Goal: Task Accomplishment & Management: Manage account settings

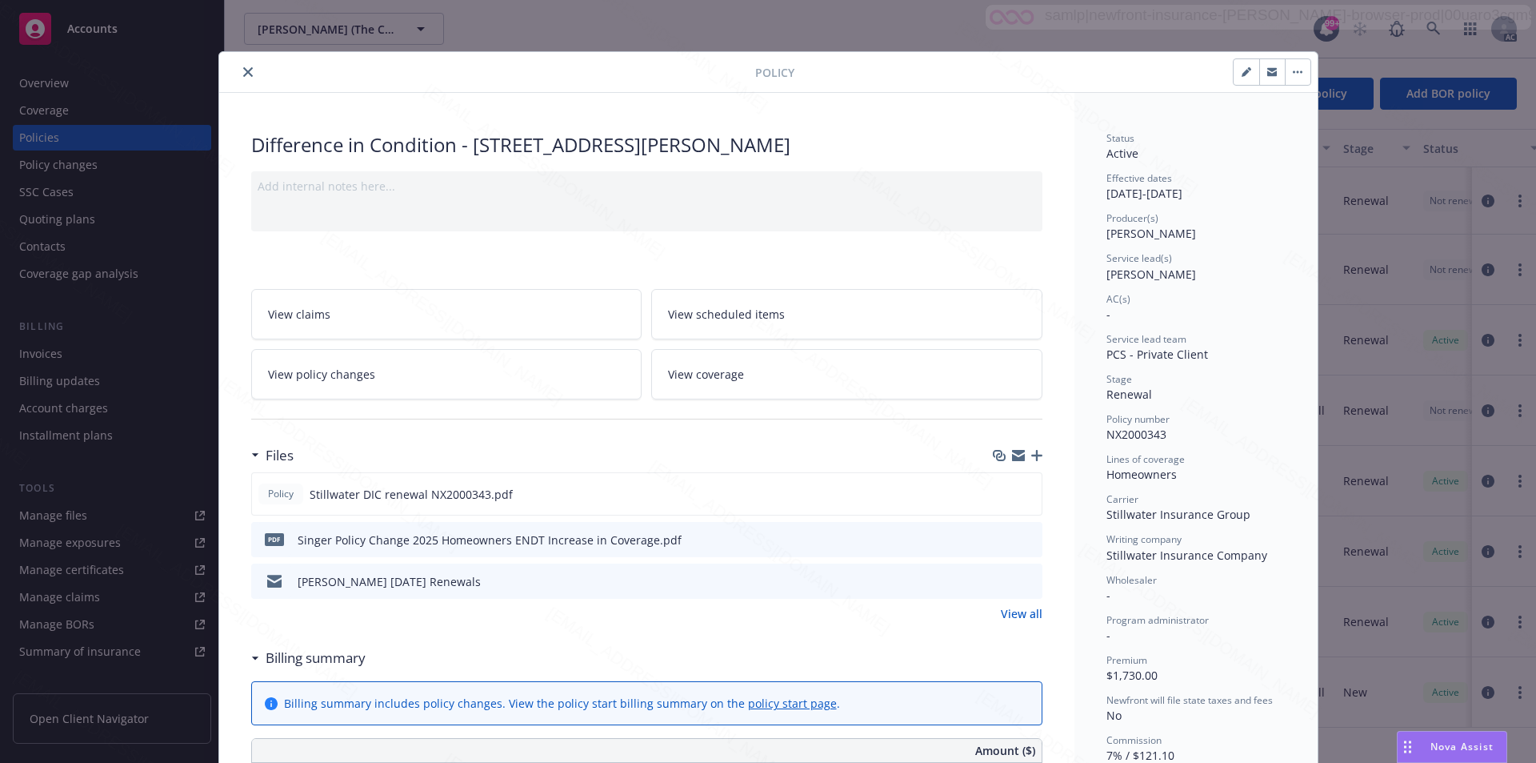
click at [243, 72] on icon "close" at bounding box center [248, 72] width 10 height 10
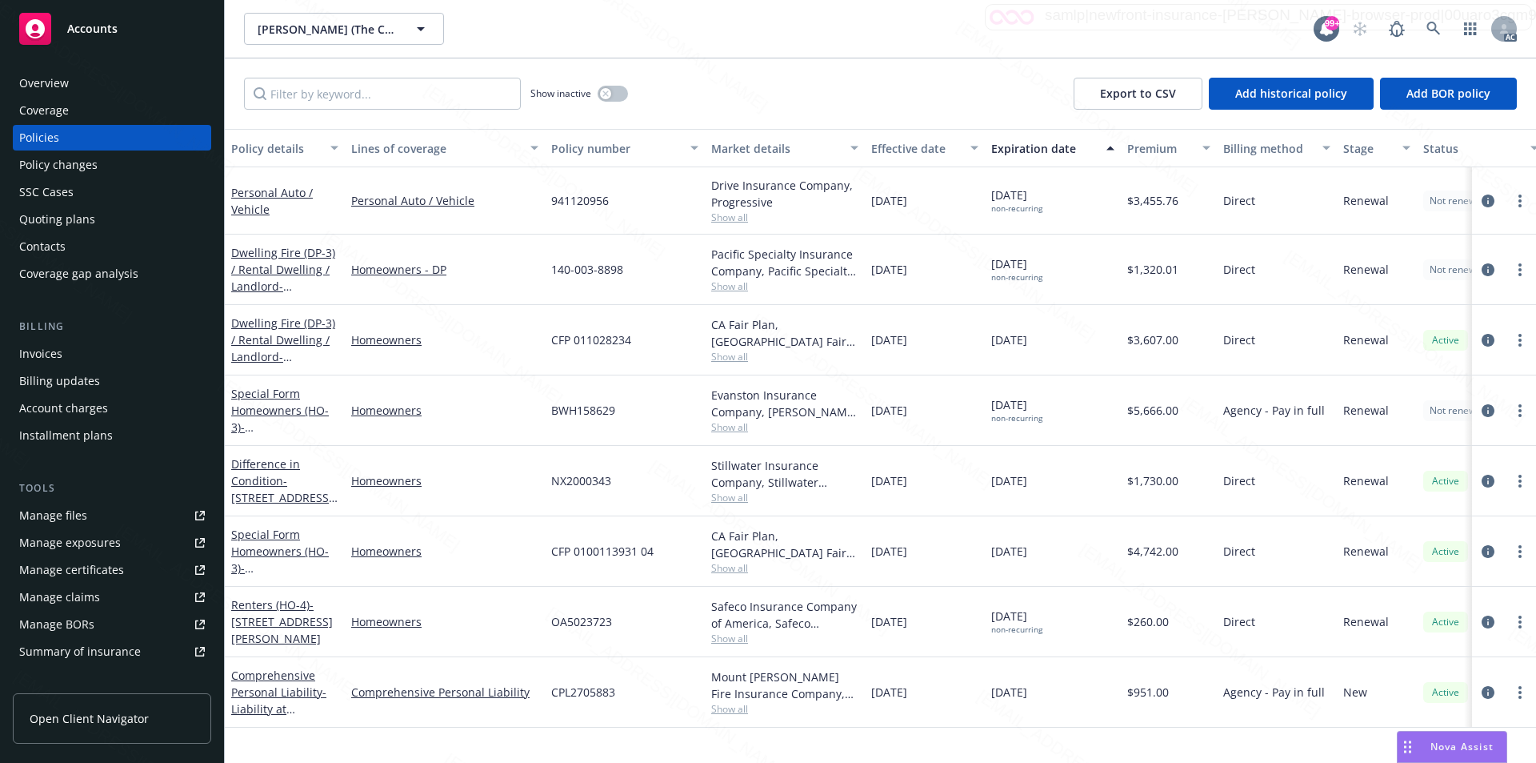
click at [641, 23] on div "Caroline Singer (The Chamanian family trust) Caroline Singer (The Chamanian fam…" at bounding box center [779, 29] width 1070 height 32
click at [278, 544] on link "Special Form Homeowners (HO-3) - 26319 [PERSON_NAME][STREET_ADDRESS]" at bounding box center [282, 568] width 102 height 82
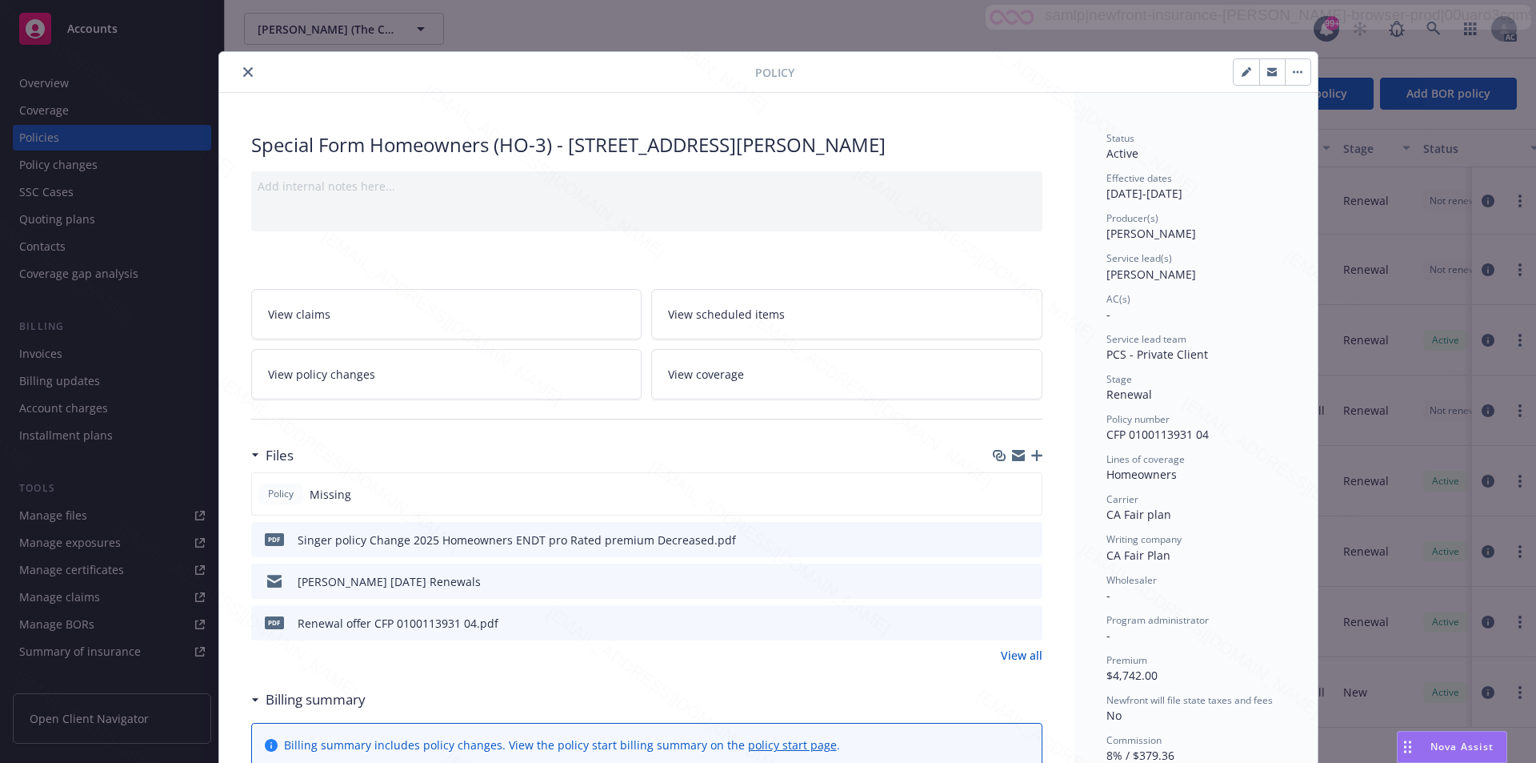
click at [1011, 655] on link "View all" at bounding box center [1022, 655] width 42 height 17
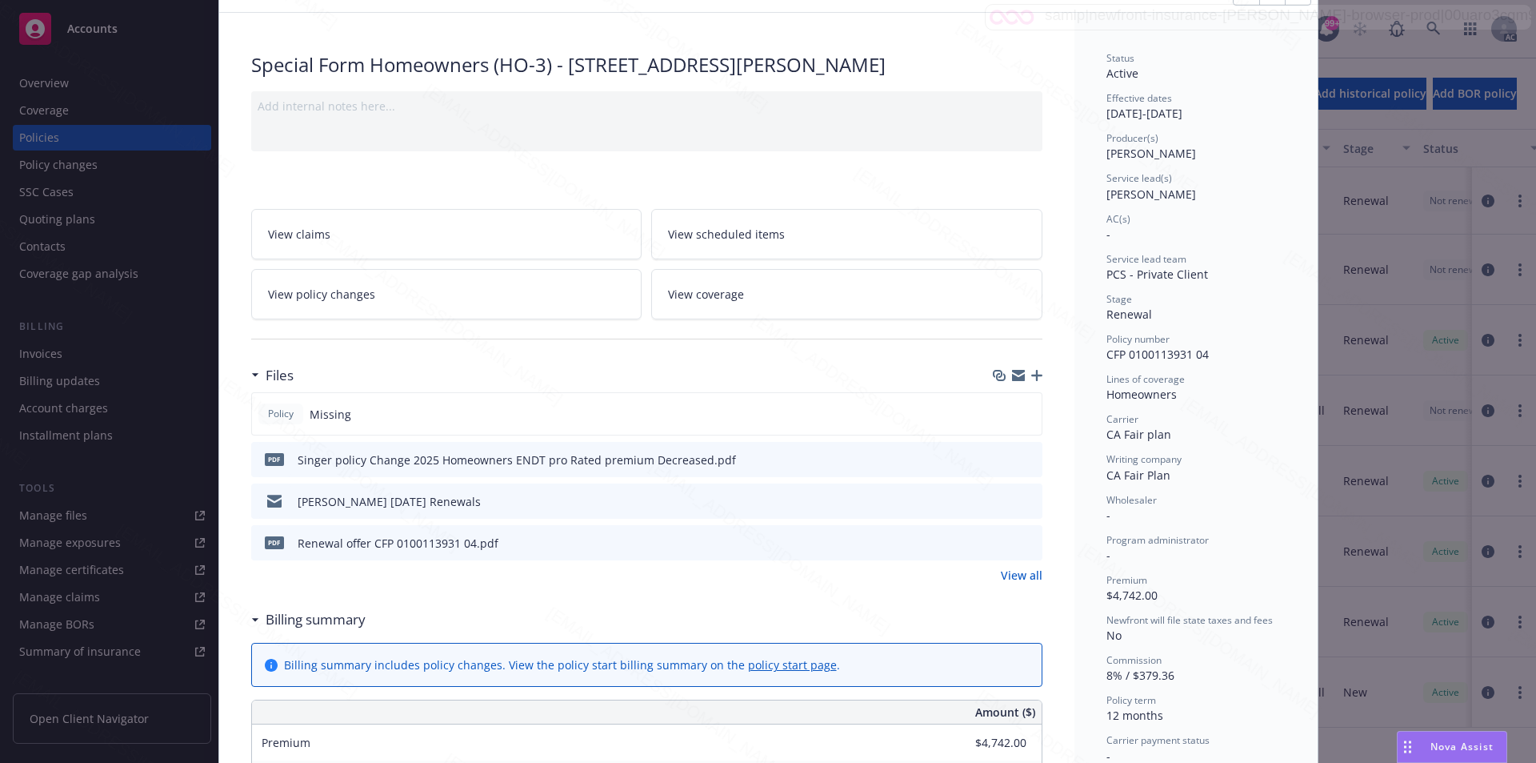
scroll to position [160, 0]
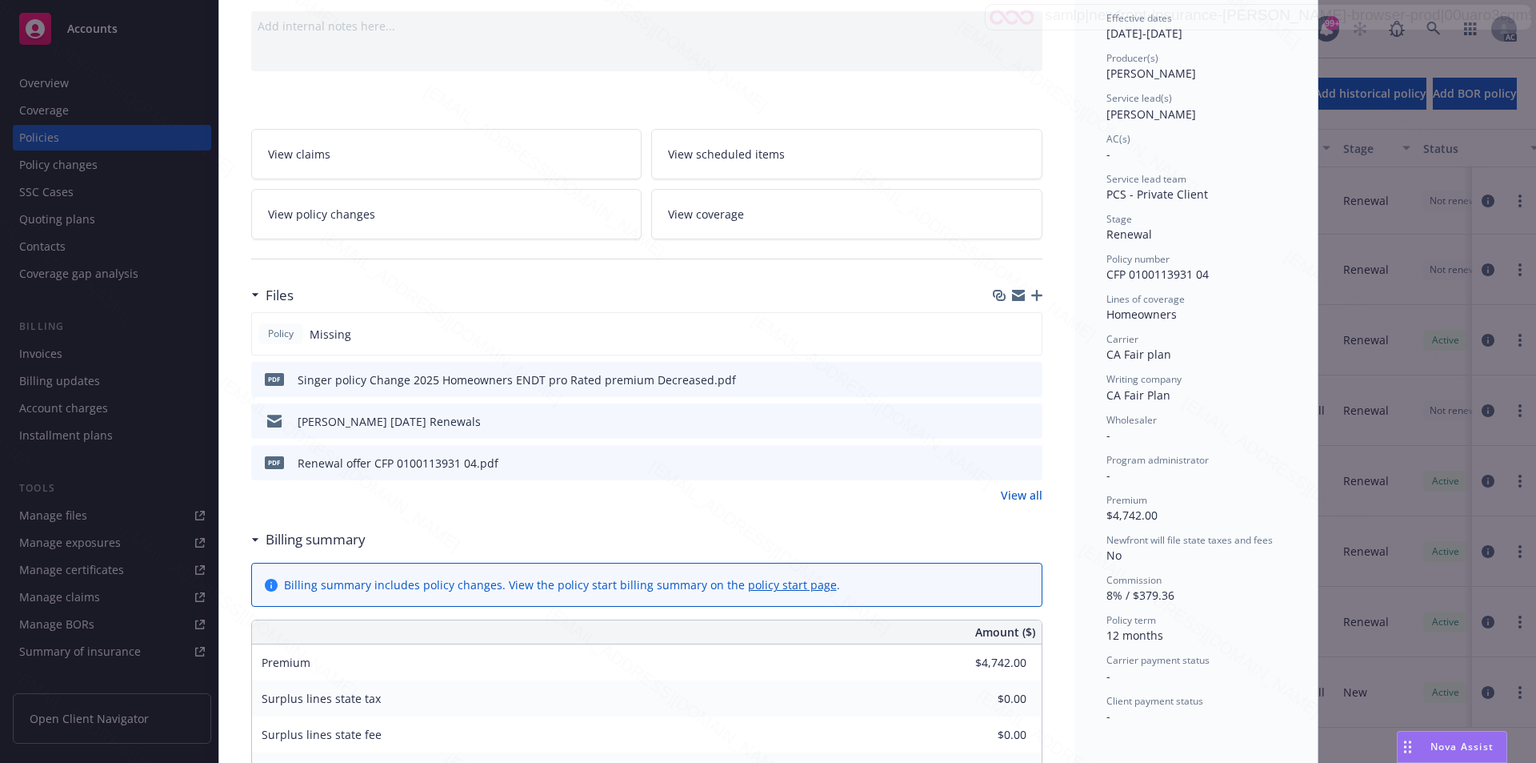
click at [298, 697] on span "Surplus lines state tax" at bounding box center [321, 698] width 119 height 15
click at [309, 539] on h3 "Billing summary" at bounding box center [316, 539] width 100 height 21
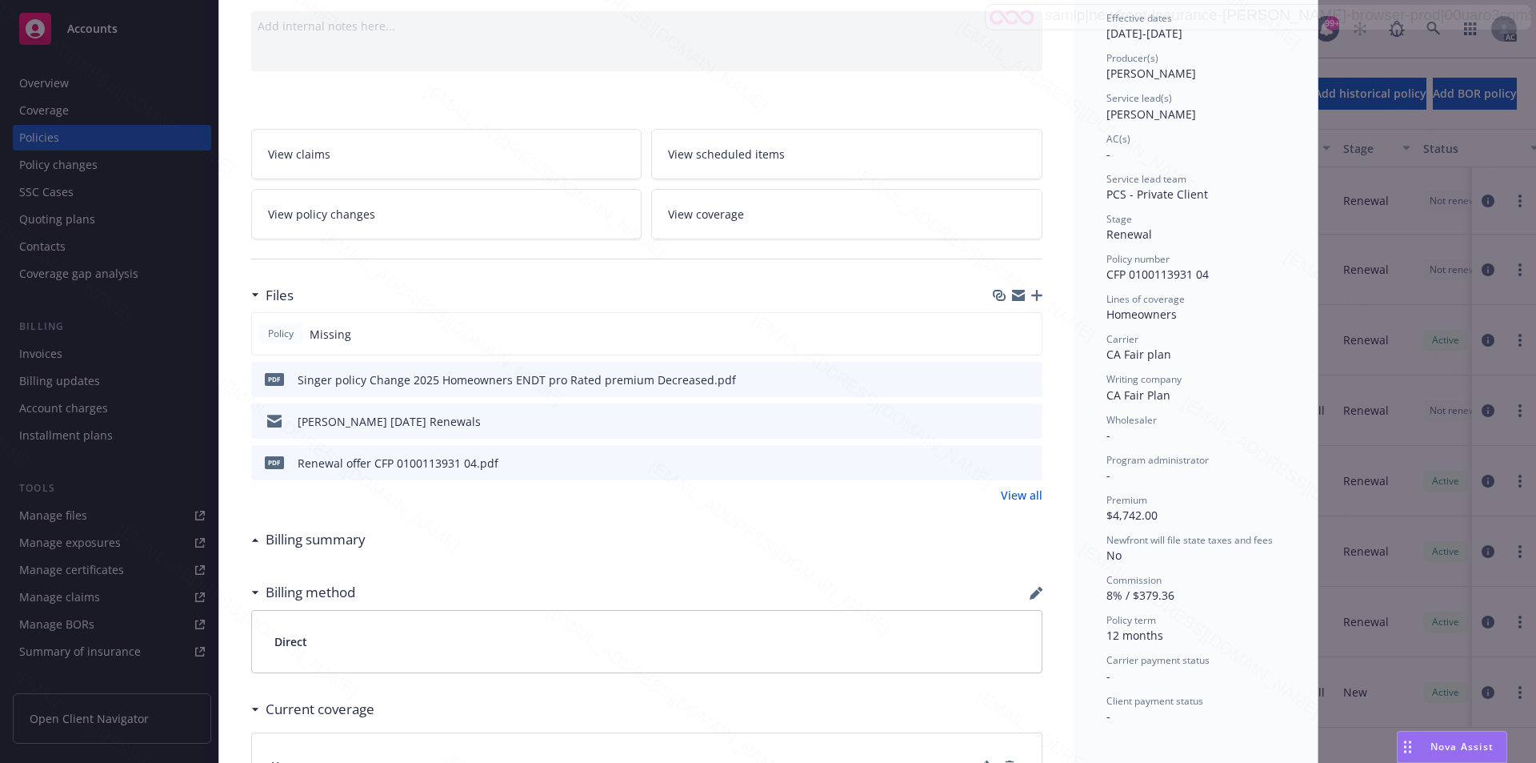
click at [309, 539] on h3 "Billing summary" at bounding box center [316, 539] width 100 height 21
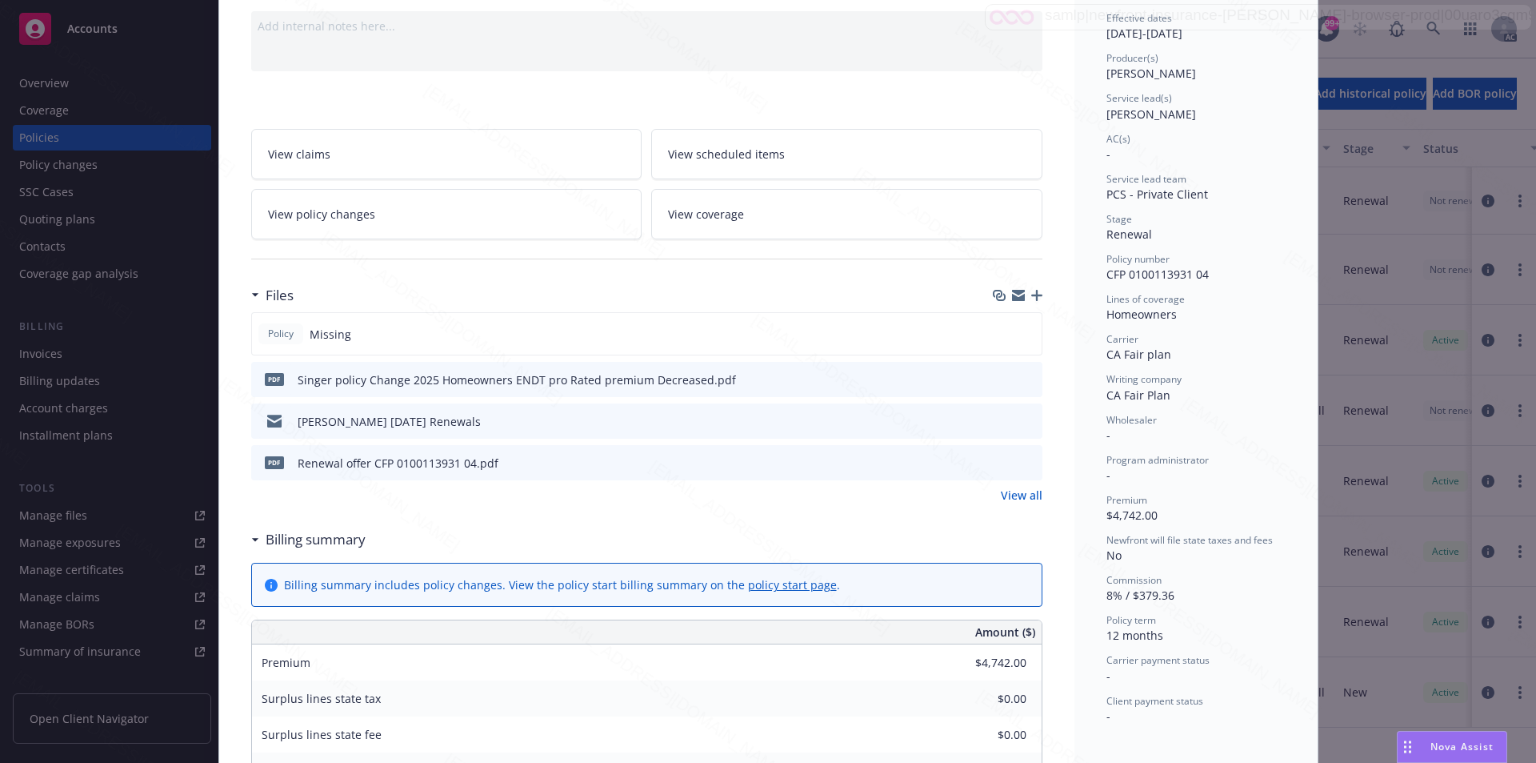
scroll to position [0, 0]
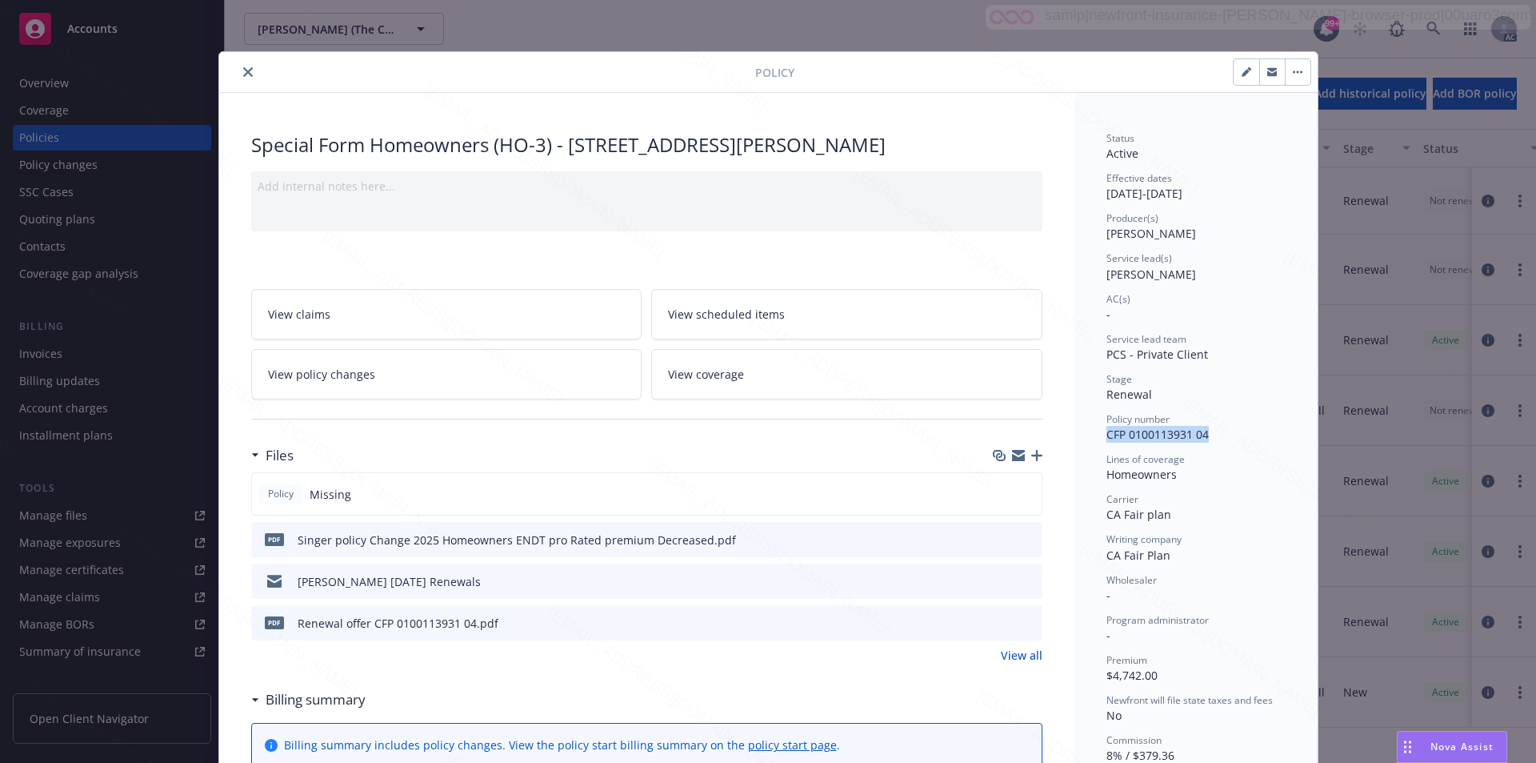
drag, startPoint x: 1217, startPoint y: 438, endPoint x: 1102, endPoint y: 435, distance: 115.3
click at [1107, 435] on div "Policy number CFP 0100113931 04" at bounding box center [1196, 427] width 179 height 30
copy span "CFP 0100113931 04"
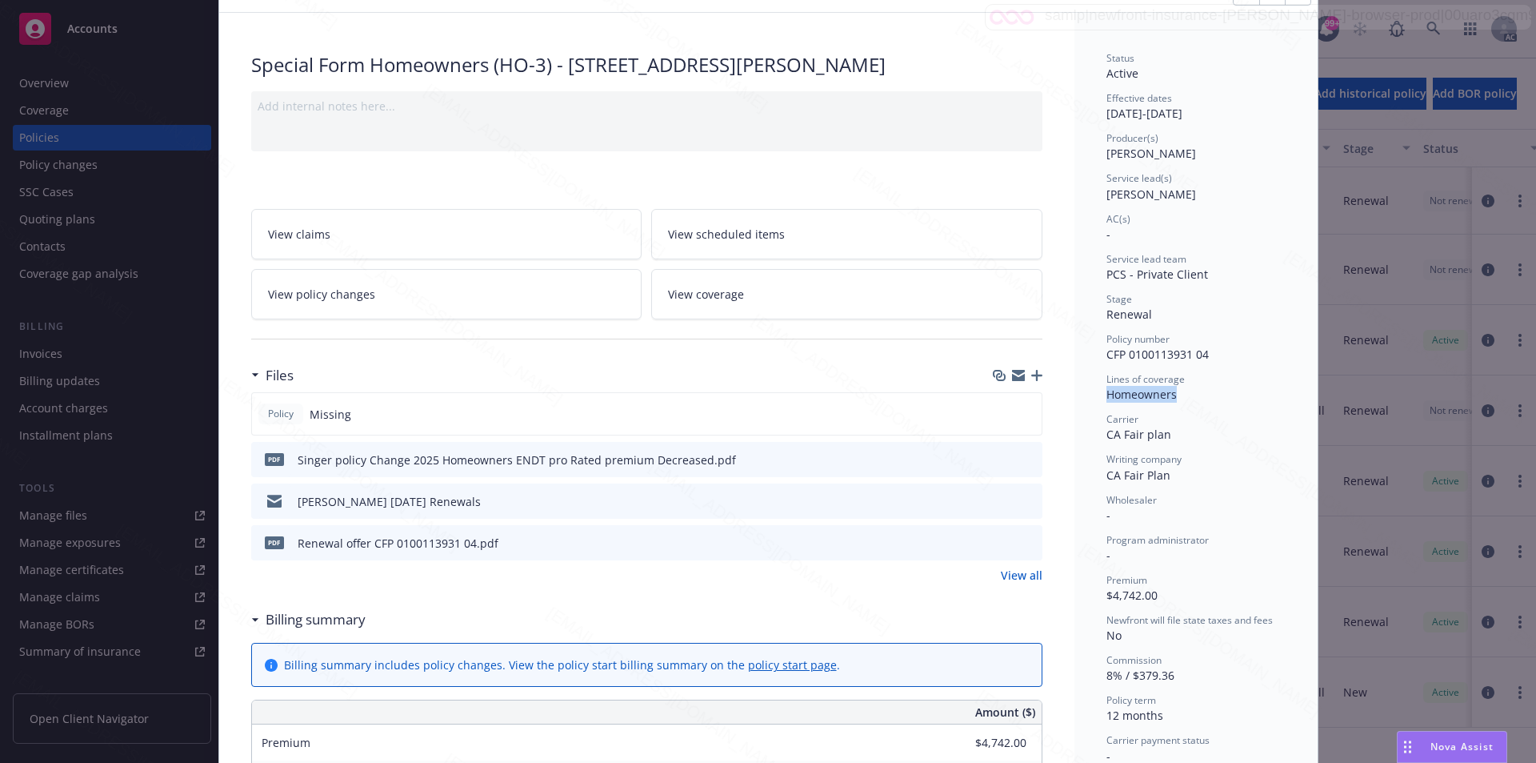
drag, startPoint x: 1109, startPoint y: 390, endPoint x: 1101, endPoint y: 391, distance: 8.0
click at [1107, 391] on div "Homeowners" at bounding box center [1196, 394] width 179 height 17
click at [326, 419] on span "Missing" at bounding box center [331, 414] width 42 height 17
click at [236, 450] on div "Special Form Homeowners (HO-3) - 26319 Jacqueline Rd Twin Peaks CA 92391 Add in…" at bounding box center [646, 760] width 855 height 1495
click at [454, 500] on div "Caroline Singer February 2025 Renewals" at bounding box center [389, 501] width 183 height 17
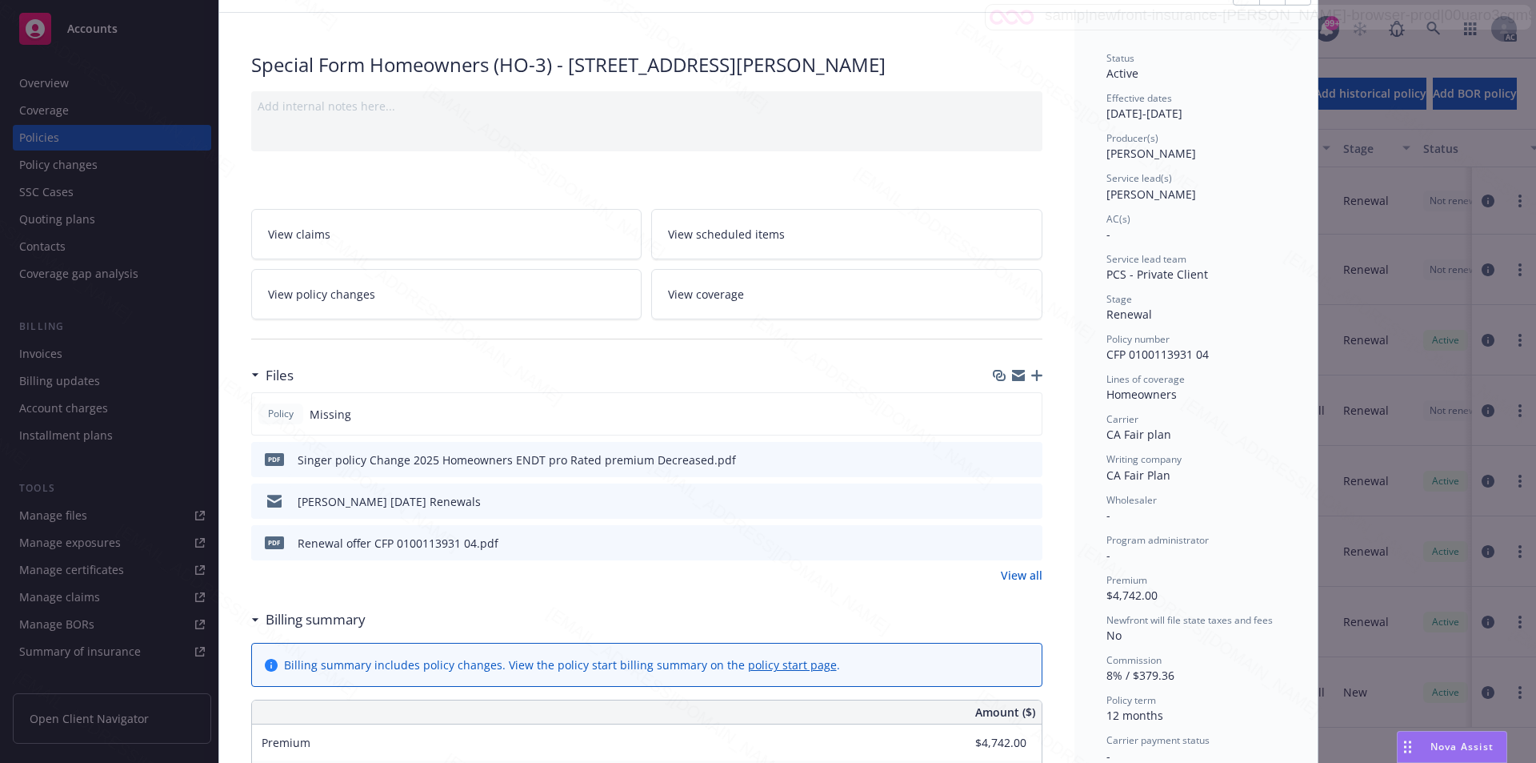
click at [997, 502] on icon "download file" at bounding box center [1001, 500] width 13 height 13
click at [996, 457] on icon "download file" at bounding box center [1001, 458] width 13 height 13
click at [326, 619] on h3 "Billing summary" at bounding box center [316, 619] width 100 height 21
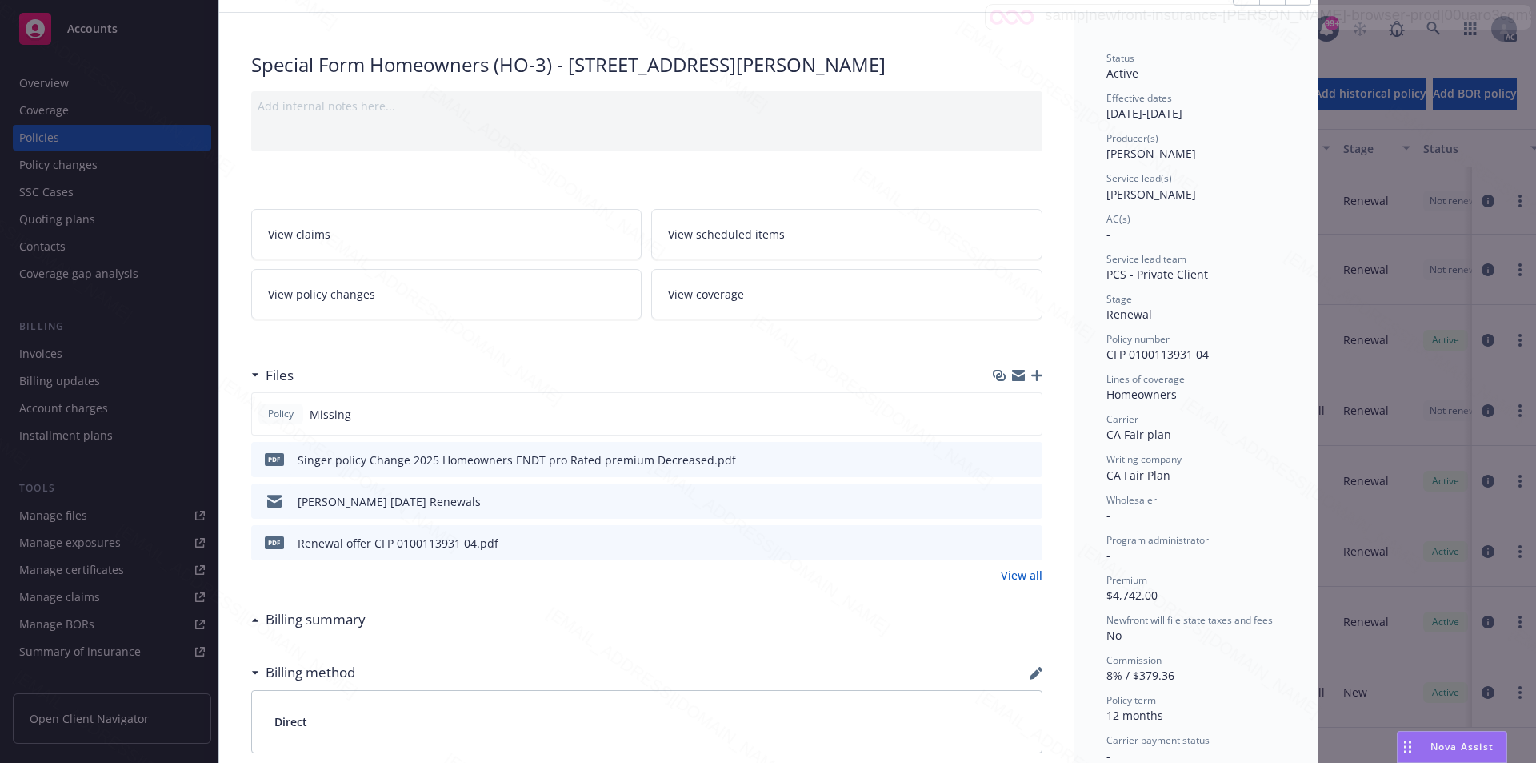
click at [326, 619] on h3 "Billing summary" at bounding box center [316, 619] width 100 height 21
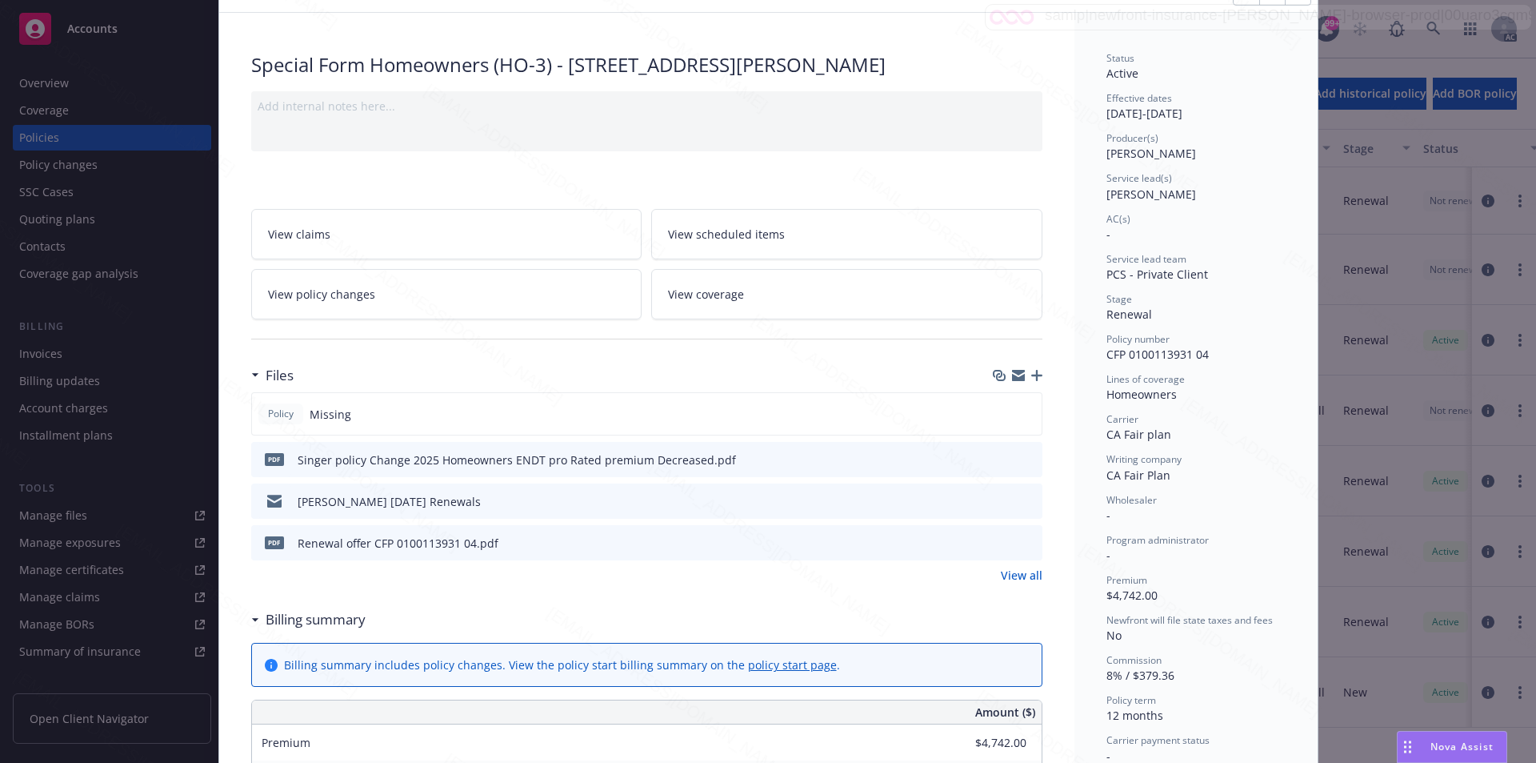
click at [410, 559] on div "pdf Renewal offer CFP 0100113931 04.pdf" at bounding box center [378, 543] width 241 height 34
click at [988, 543] on div "pdf Renewal offer CFP 0100113931 04.pdf" at bounding box center [646, 542] width 791 height 35
click at [467, 571] on div "View all" at bounding box center [646, 575] width 791 height 17
click at [995, 541] on icon "download file" at bounding box center [1000, 540] width 10 height 10
click at [348, 290] on span "View policy changes" at bounding box center [321, 294] width 107 height 17
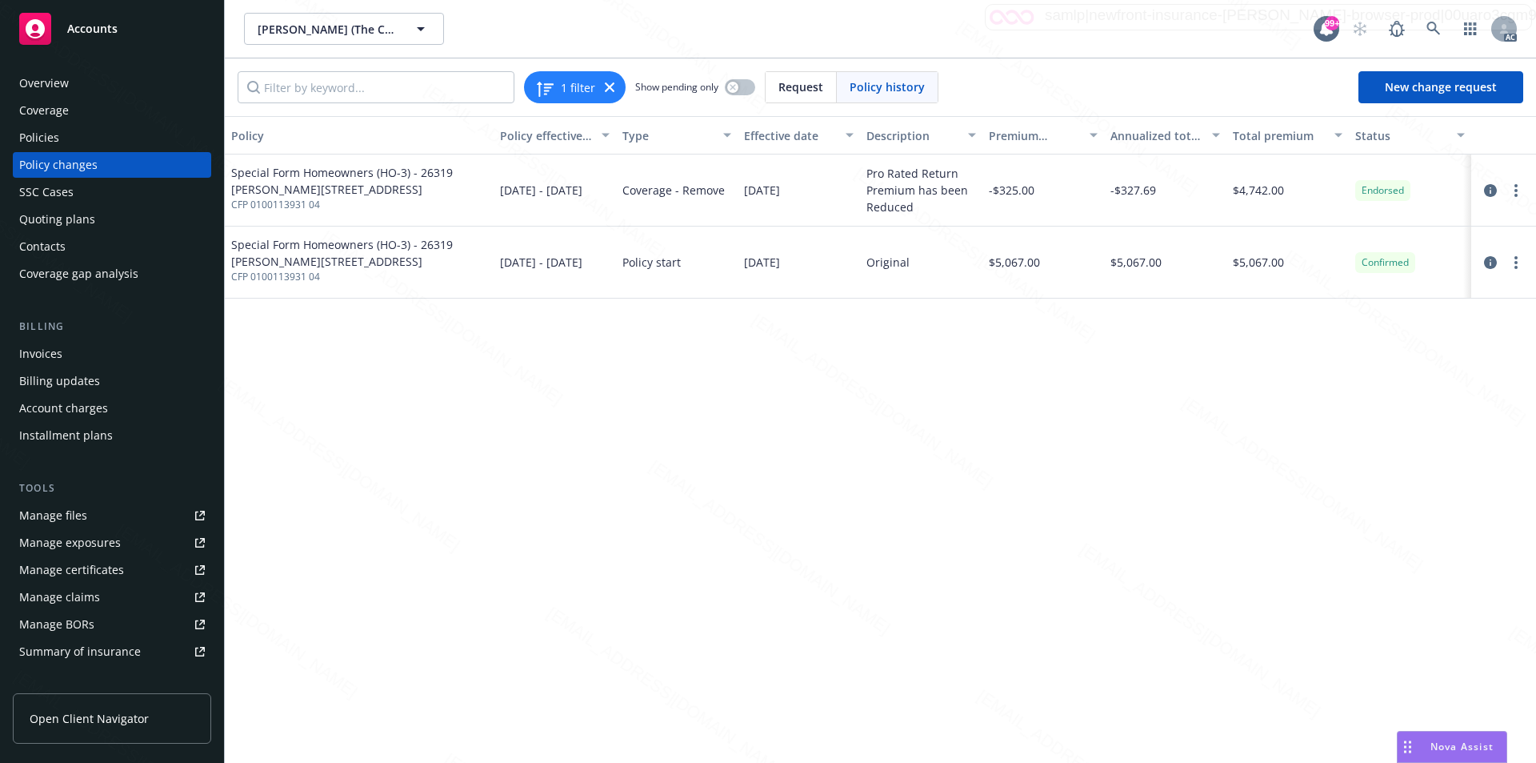
click at [44, 86] on div "Overview" at bounding box center [44, 83] width 50 height 26
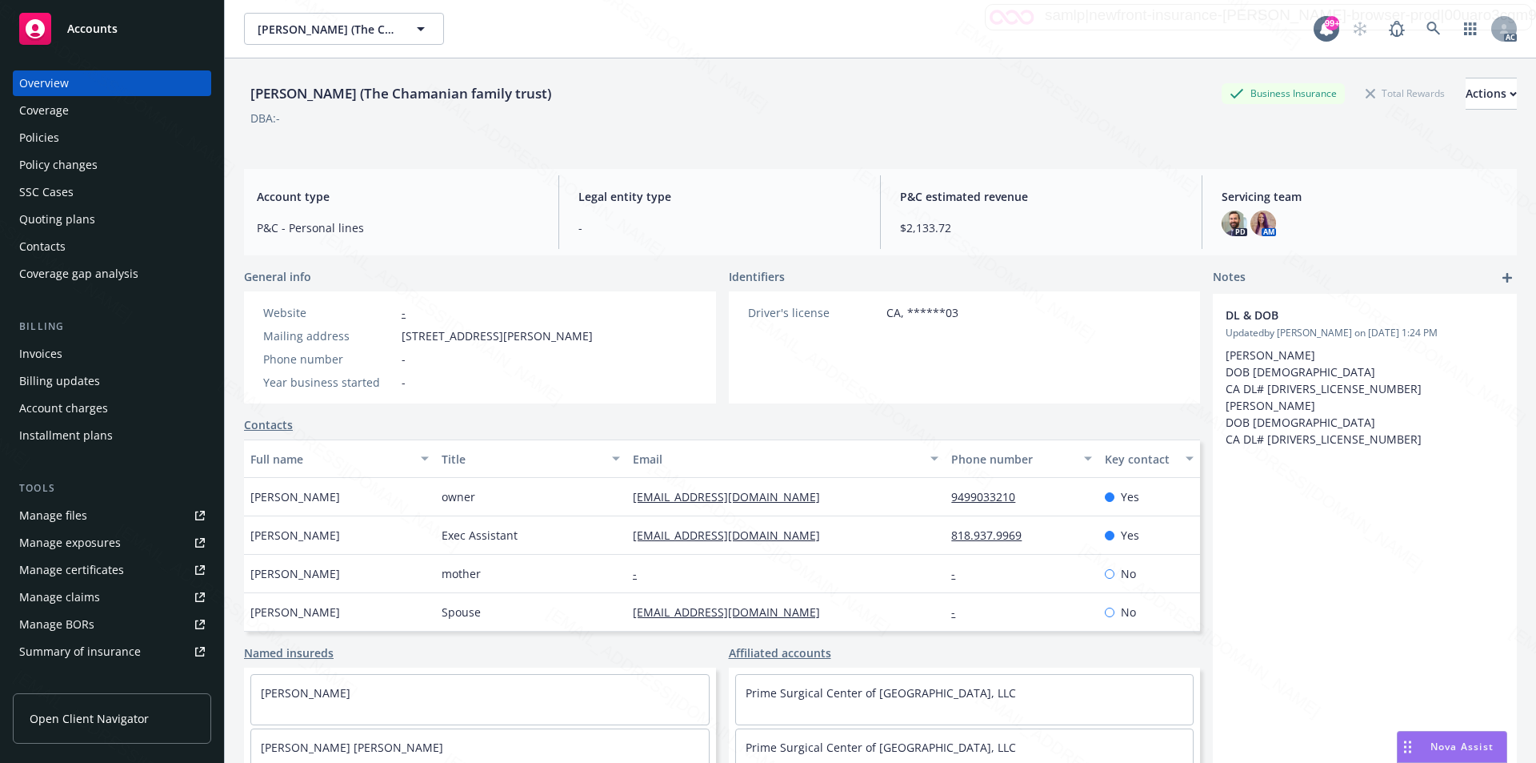
click at [52, 138] on div "Policies" at bounding box center [39, 138] width 40 height 26
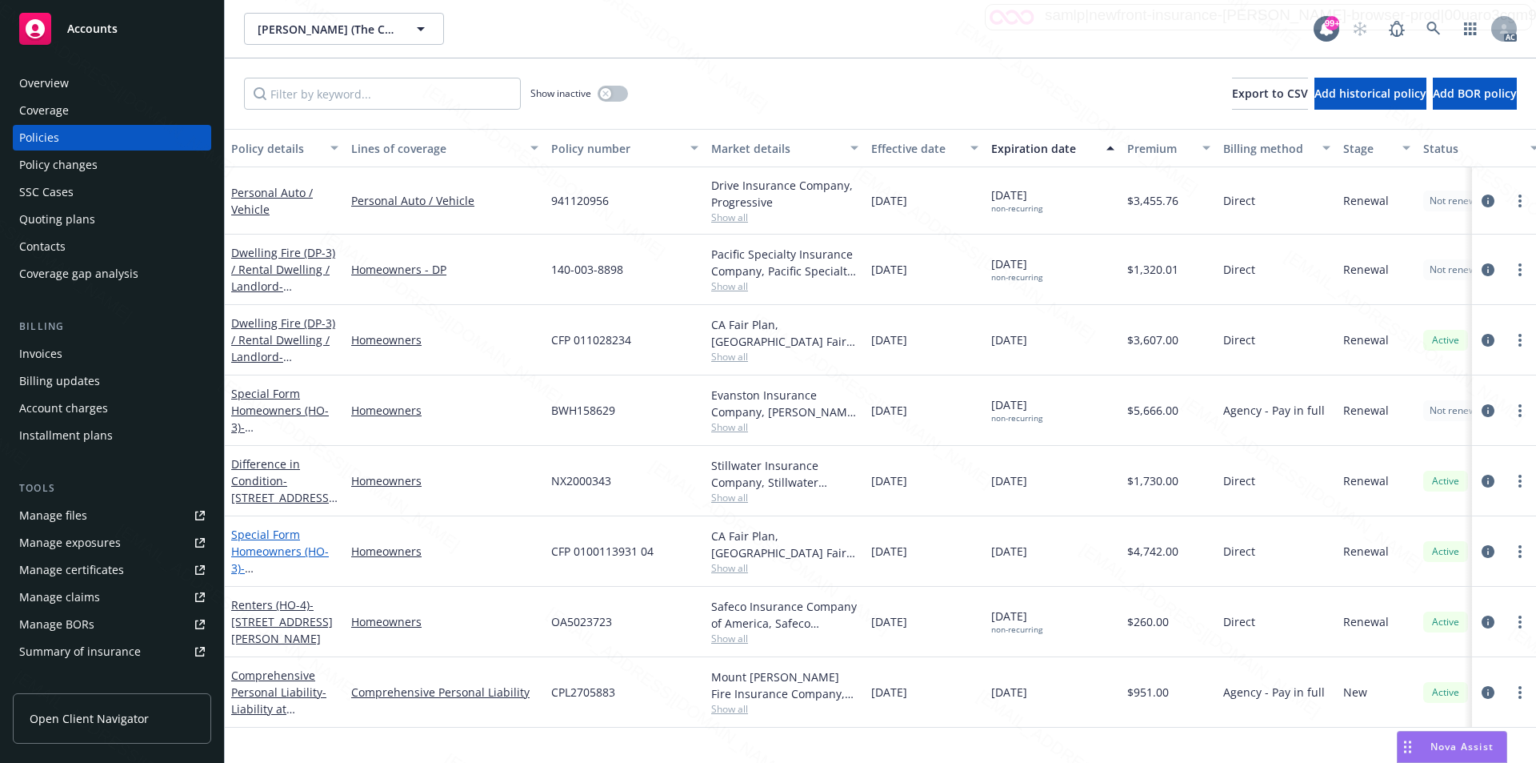
click at [267, 550] on link "Special Form Homeowners (HO-3) - 26319 Jacqueline Rd Twin Peaks CA 92391" at bounding box center [282, 568] width 102 height 82
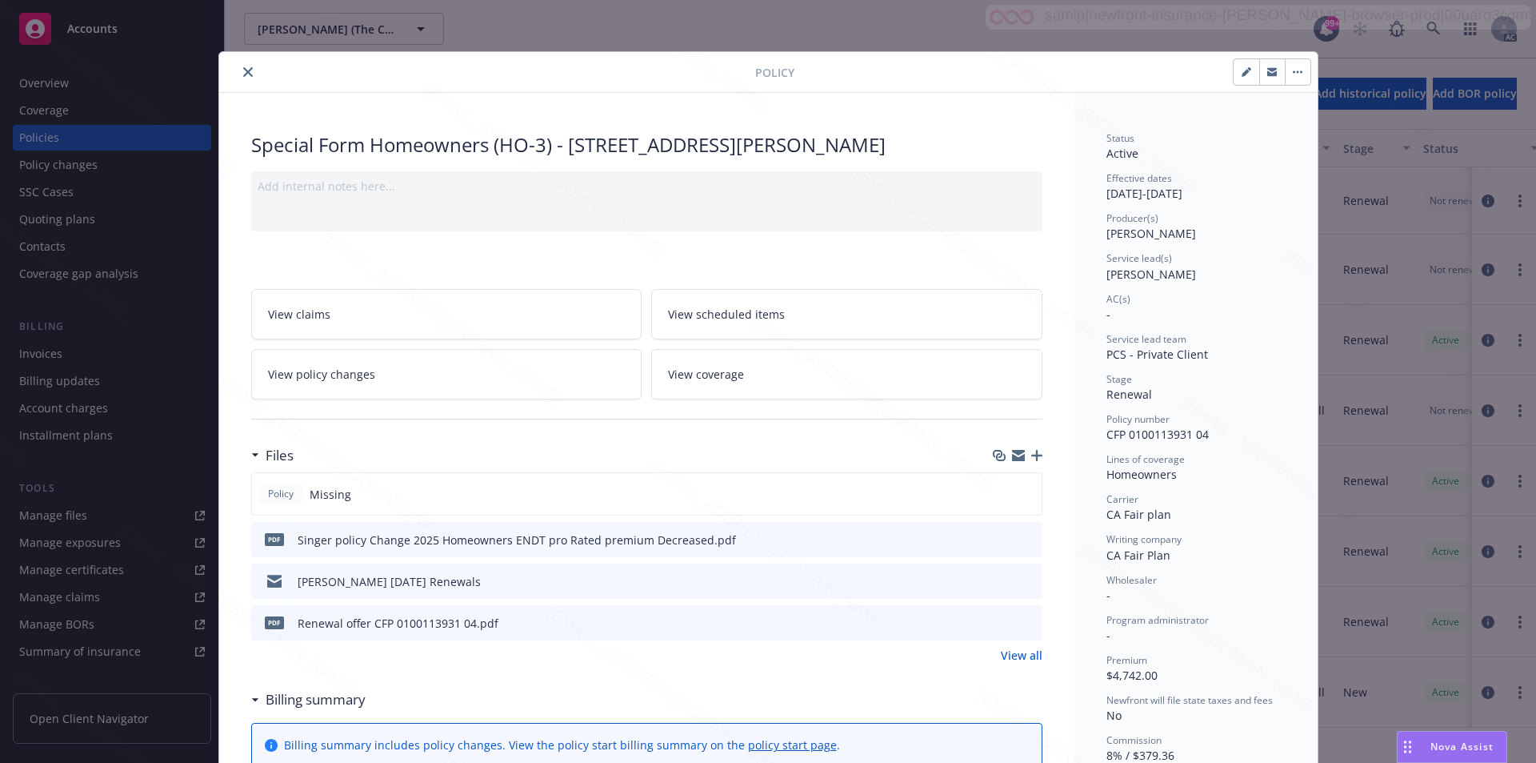
click at [367, 374] on link "View policy changes" at bounding box center [446, 374] width 391 height 50
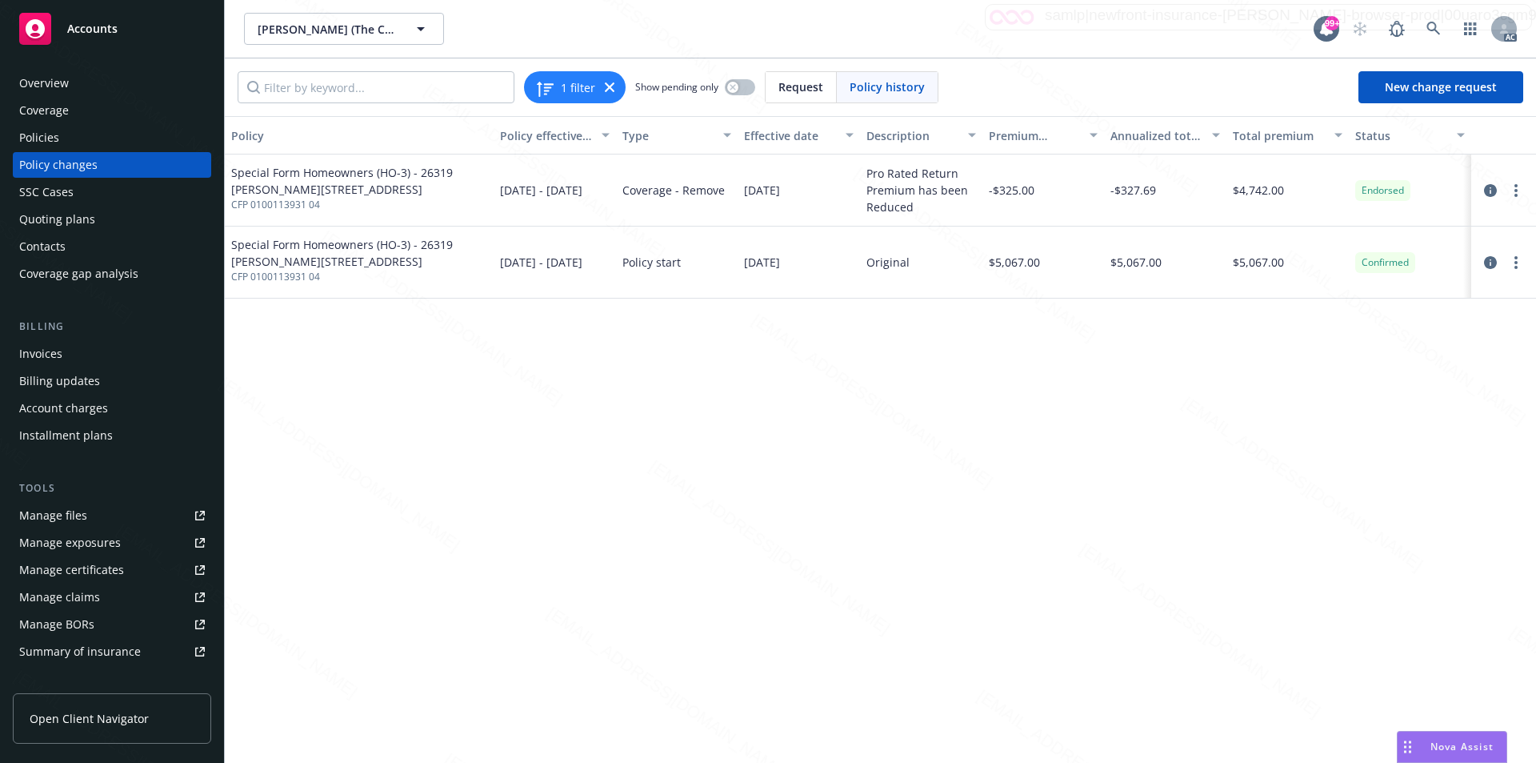
click at [52, 136] on div "Policies" at bounding box center [39, 138] width 40 height 26
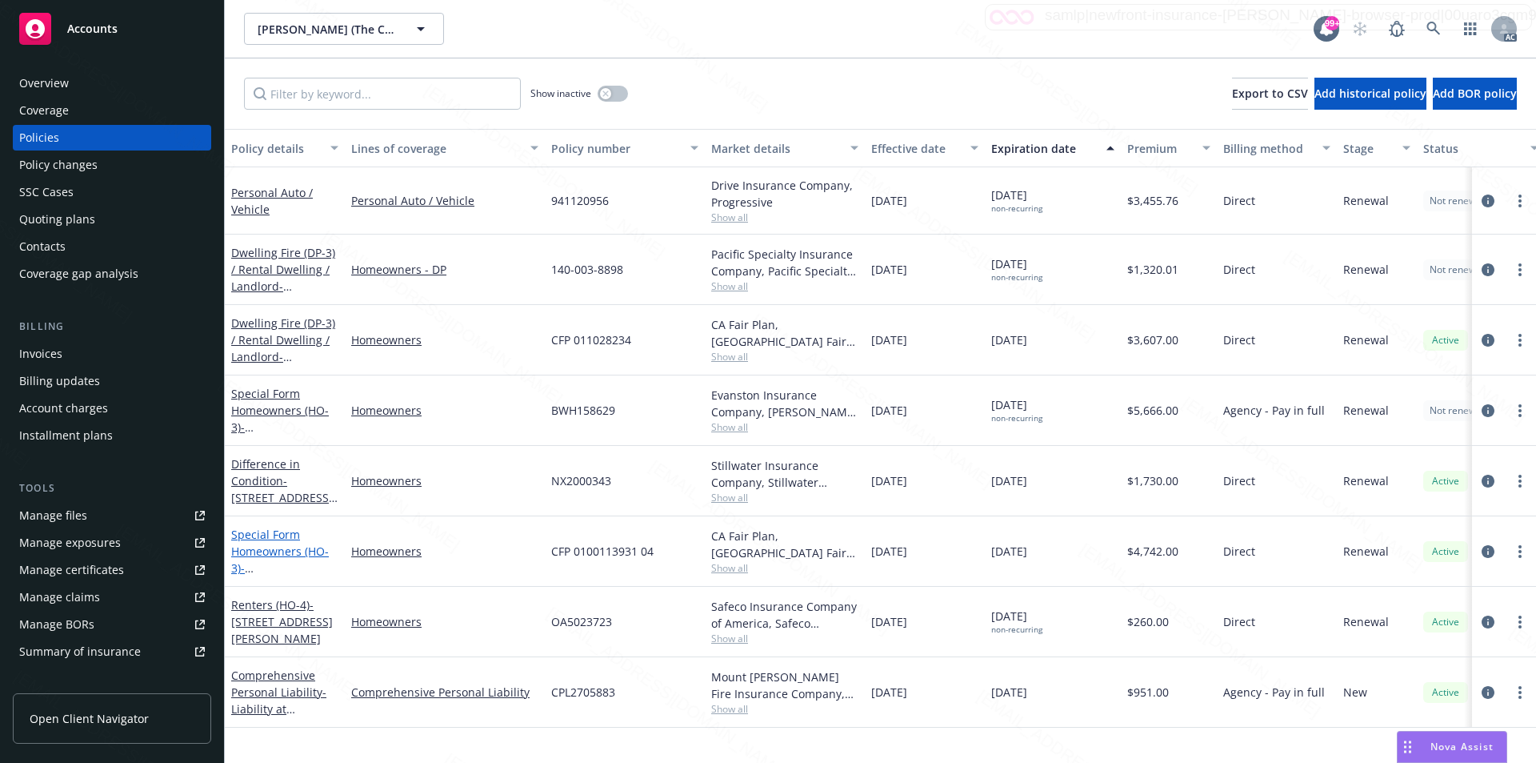
click at [297, 550] on link "Special Form Homeowners (HO-3) - 26319 Jacqueline Rd Twin Peaks CA 92391" at bounding box center [282, 568] width 102 height 82
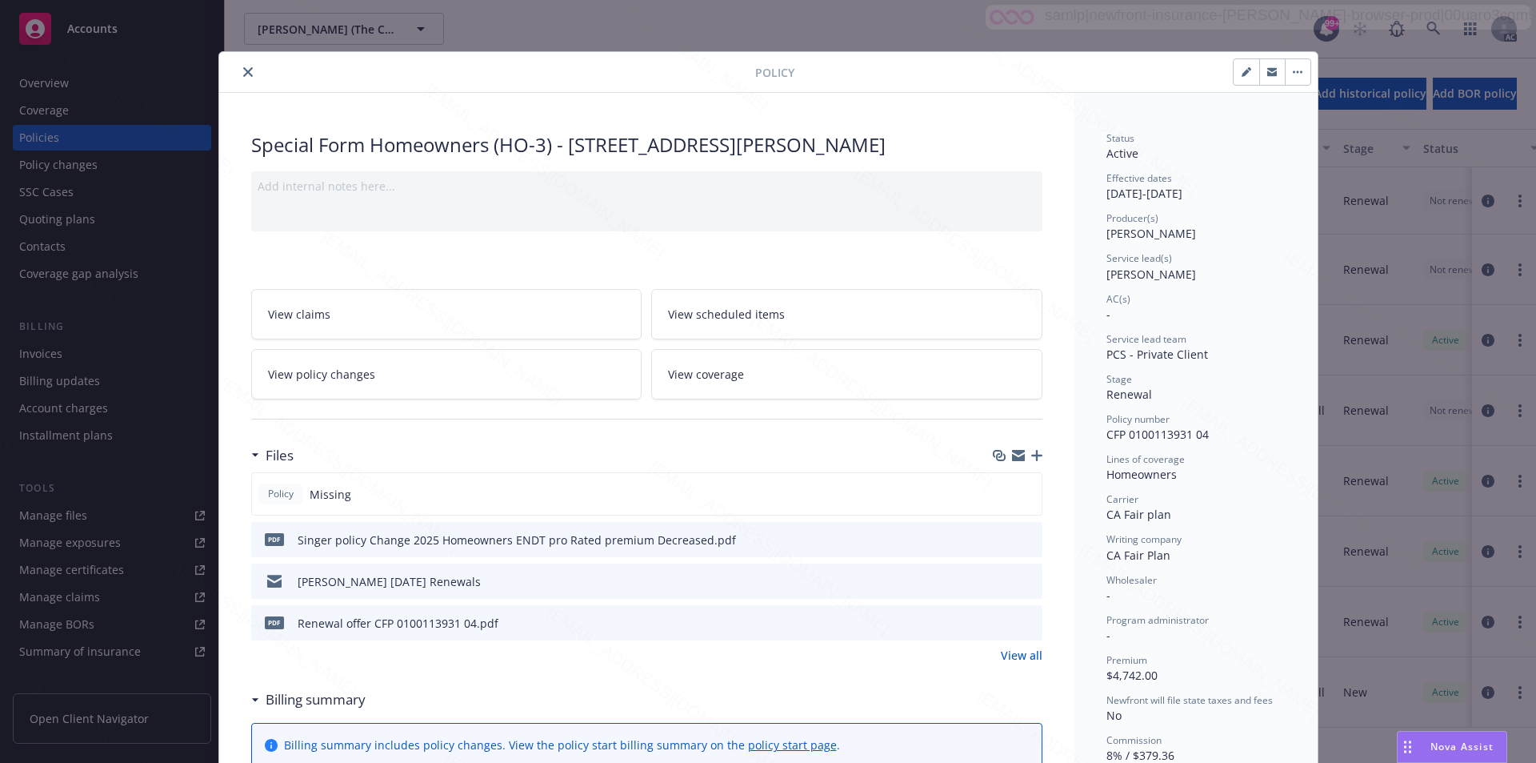
scroll to position [48, 0]
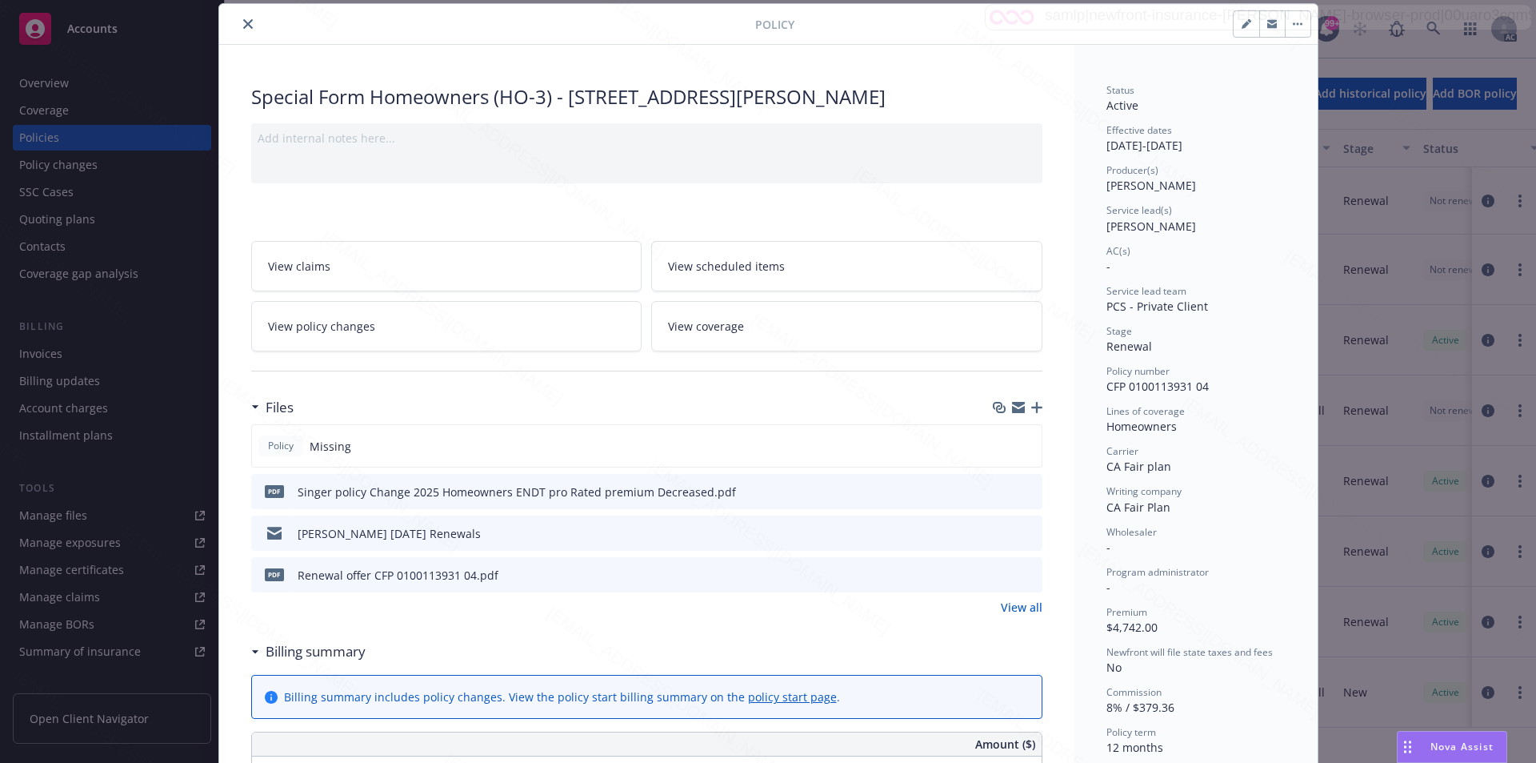
click at [367, 323] on link "View policy changes" at bounding box center [446, 326] width 391 height 50
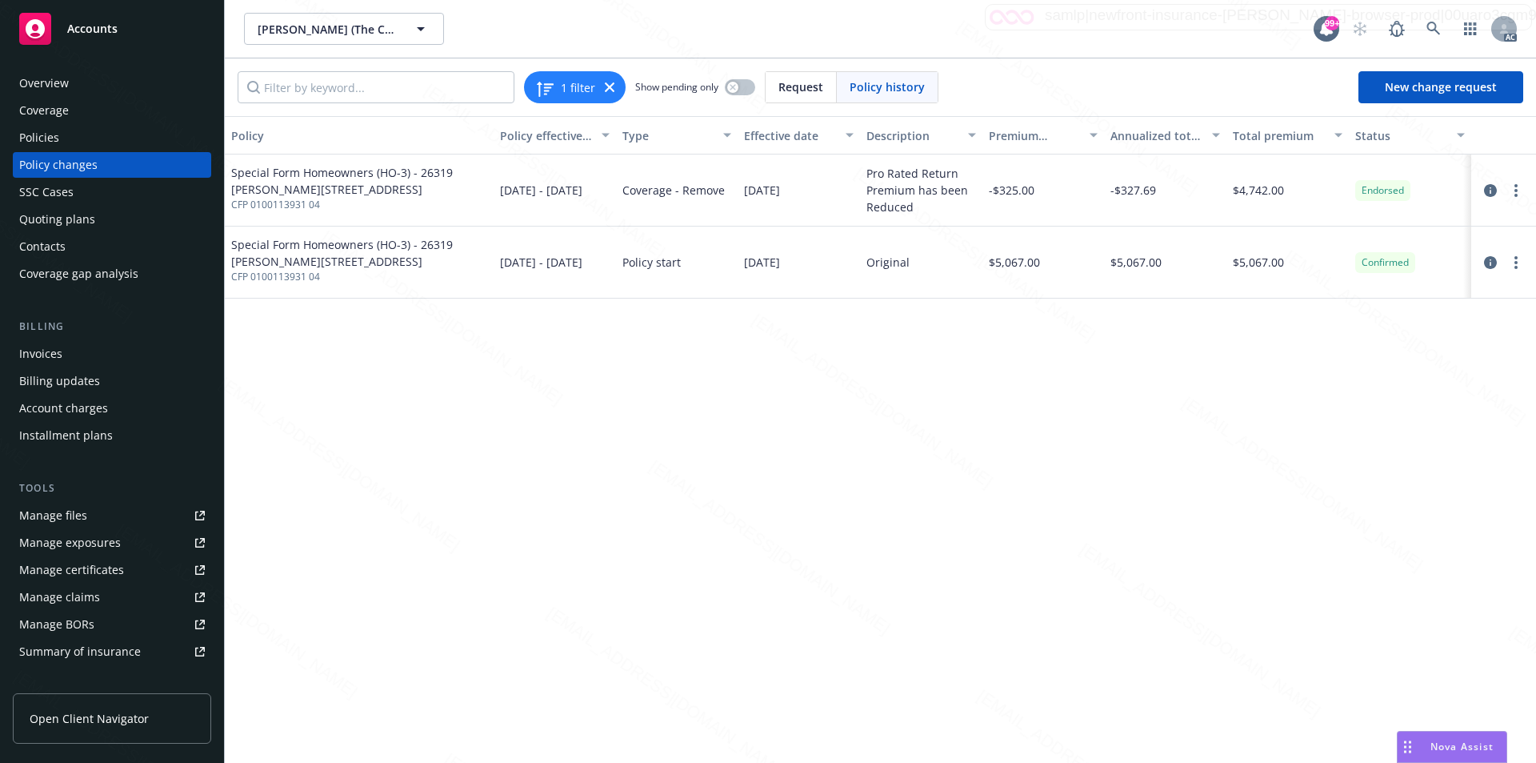
click at [62, 138] on div "Policies" at bounding box center [112, 138] width 186 height 26
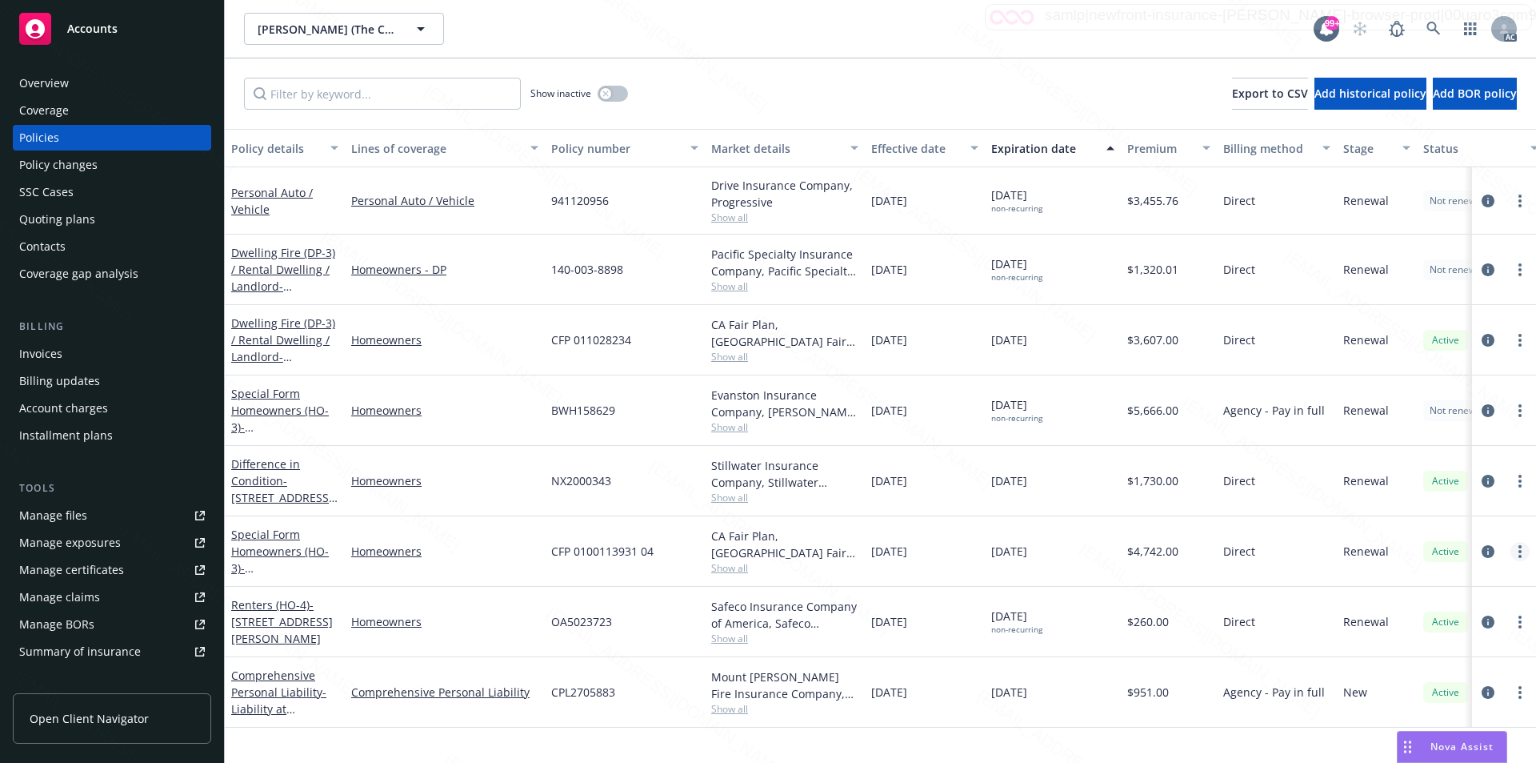
click at [1518, 553] on link "more" at bounding box center [1520, 551] width 19 height 19
click at [1415, 401] on link "End policy" at bounding box center [1442, 403] width 188 height 32
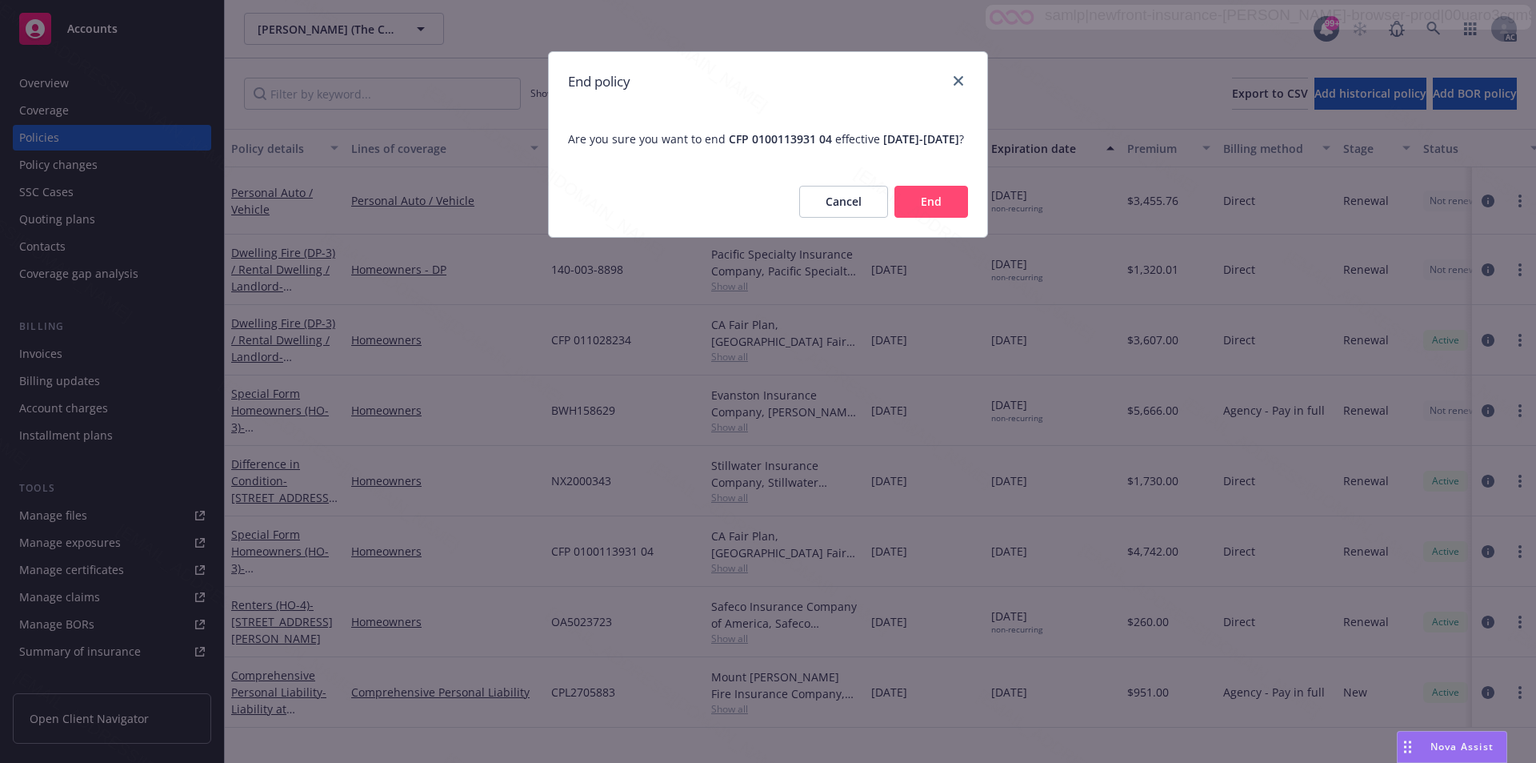
click at [923, 218] on button "End" at bounding box center [932, 202] width 74 height 32
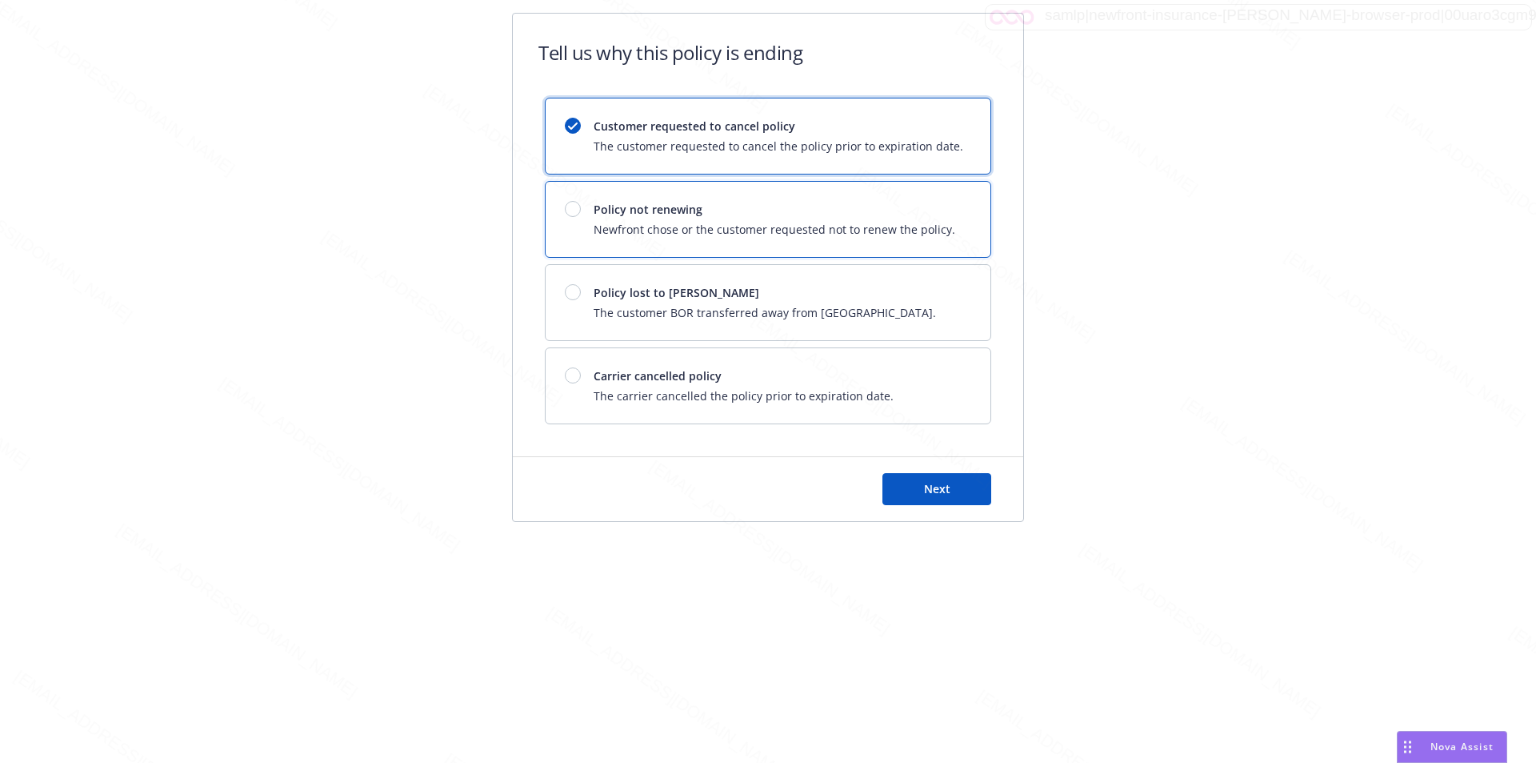
click at [718, 206] on span "Policy not renewing" at bounding box center [775, 209] width 362 height 17
click at [934, 485] on span "Next" at bounding box center [937, 488] width 26 height 15
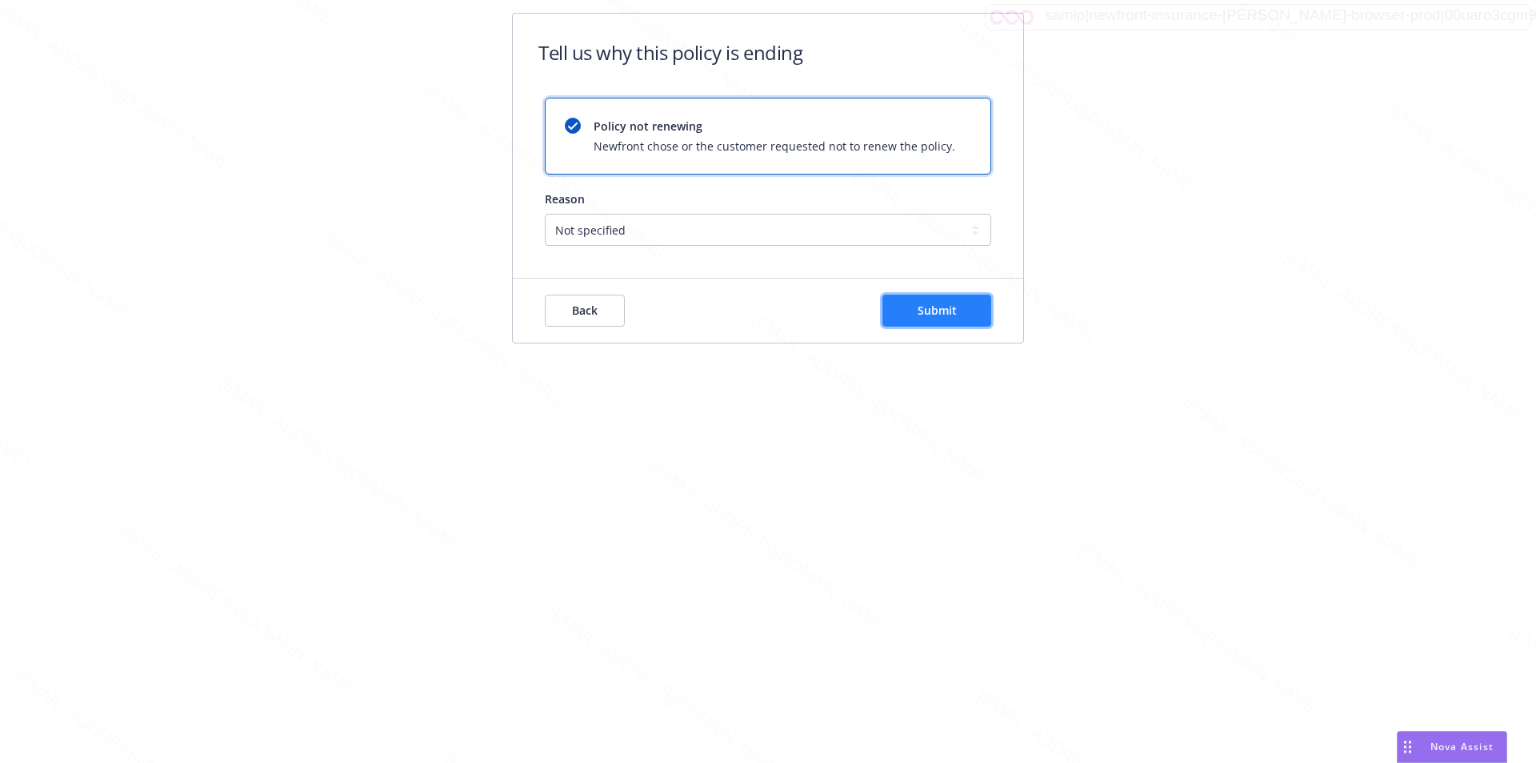
click at [953, 307] on span "Submit" at bounding box center [937, 309] width 39 height 15
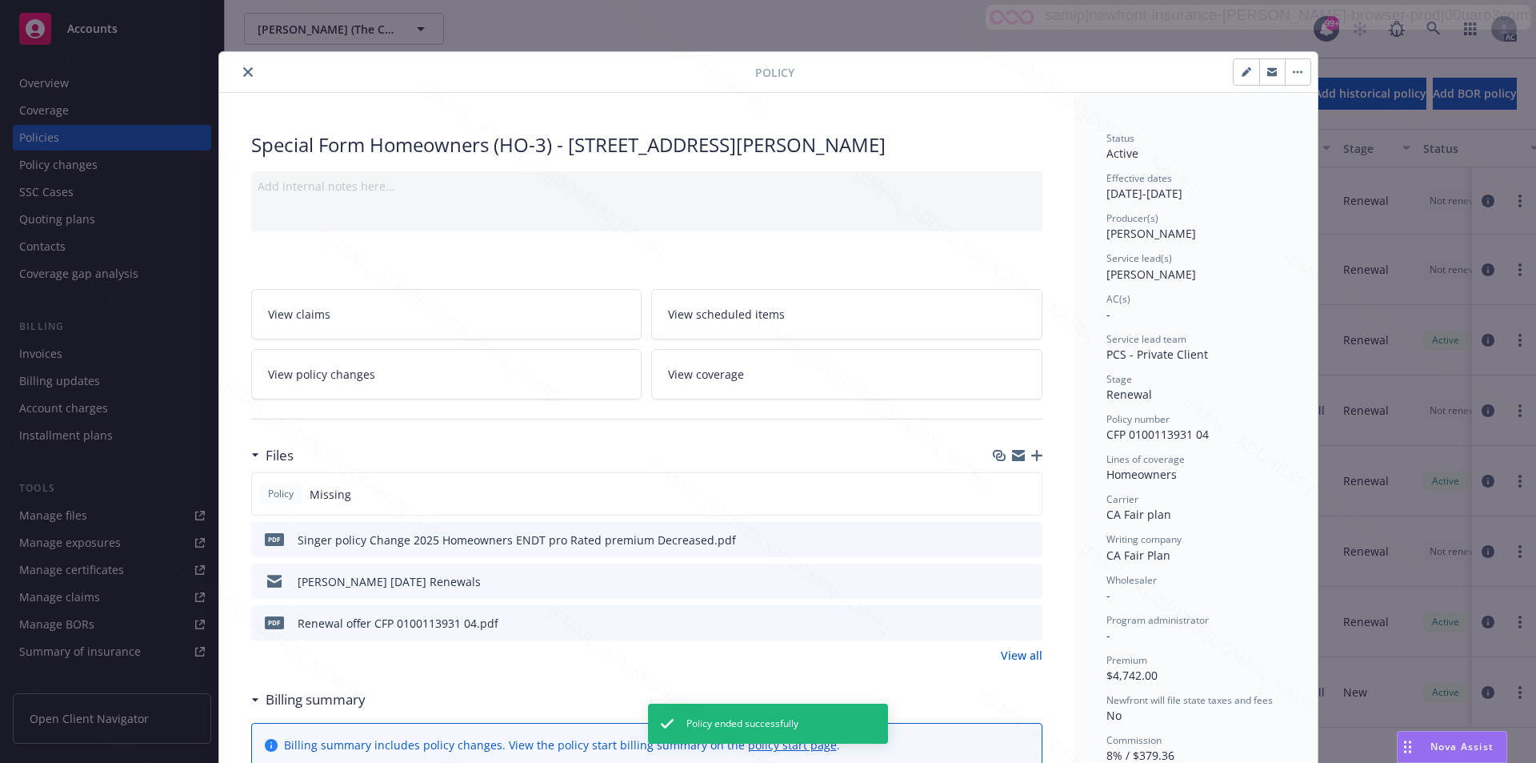
scroll to position [48, 0]
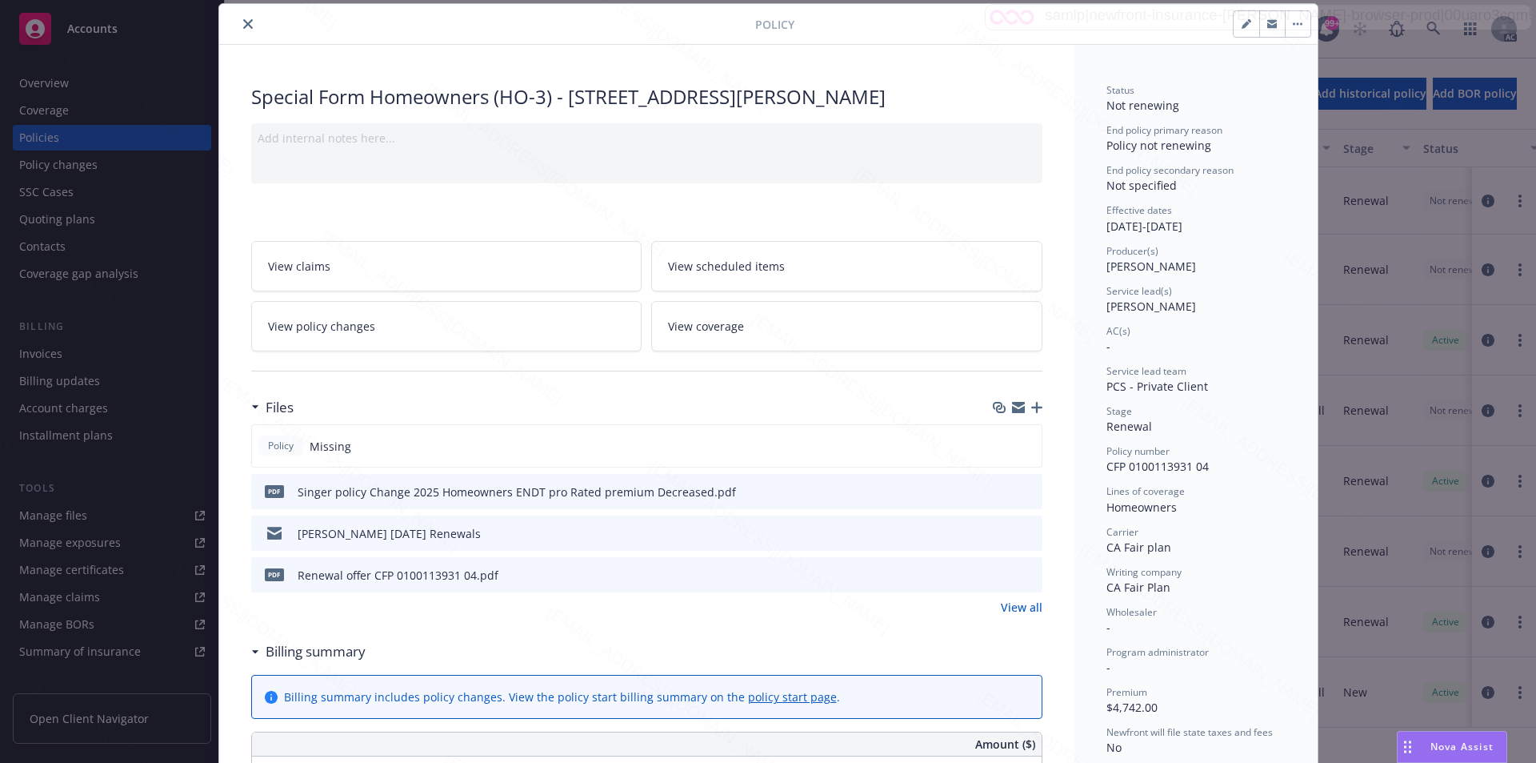
click at [243, 24] on icon "close" at bounding box center [248, 24] width 10 height 10
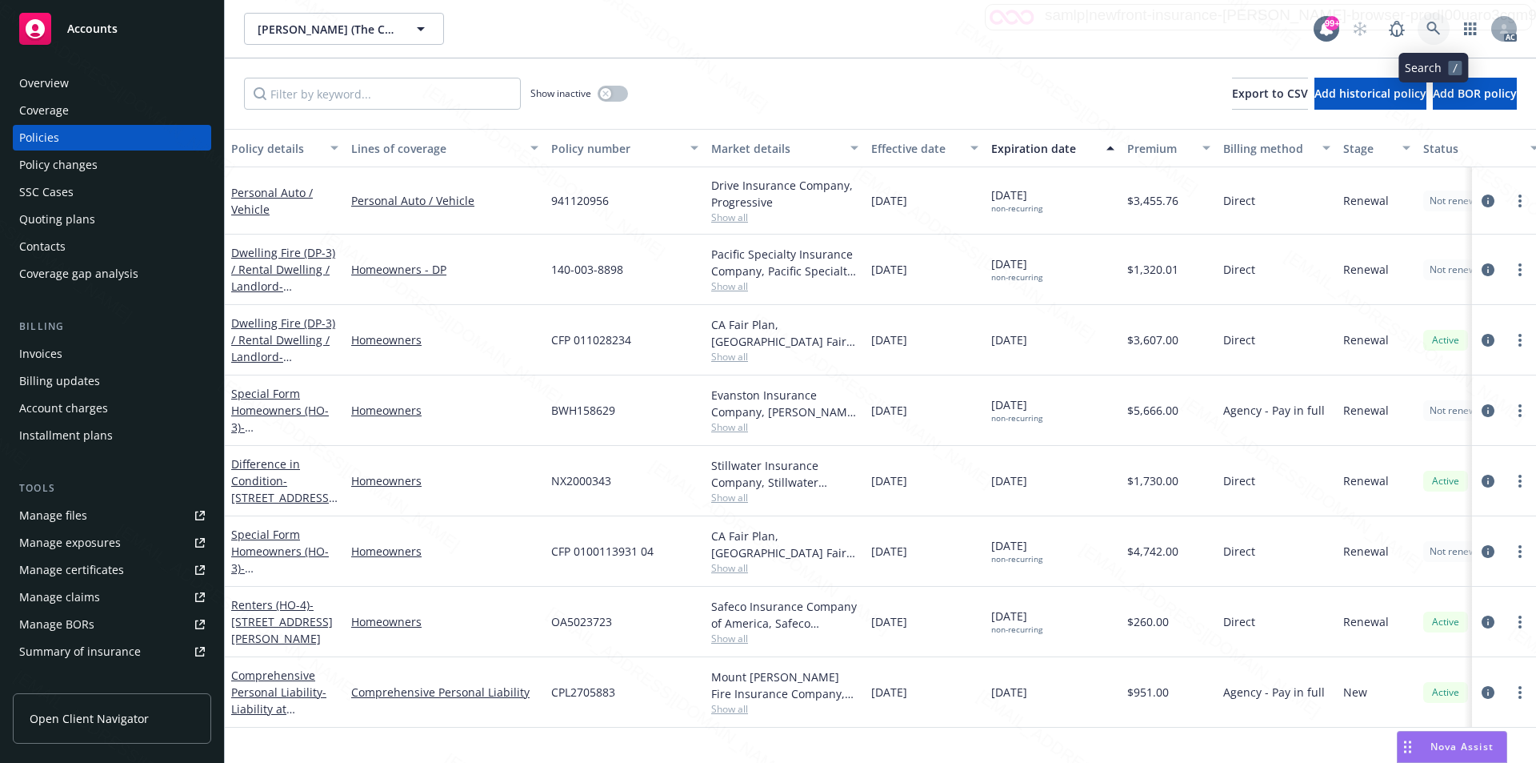
click at [1432, 28] on icon at bounding box center [1434, 29] width 14 height 14
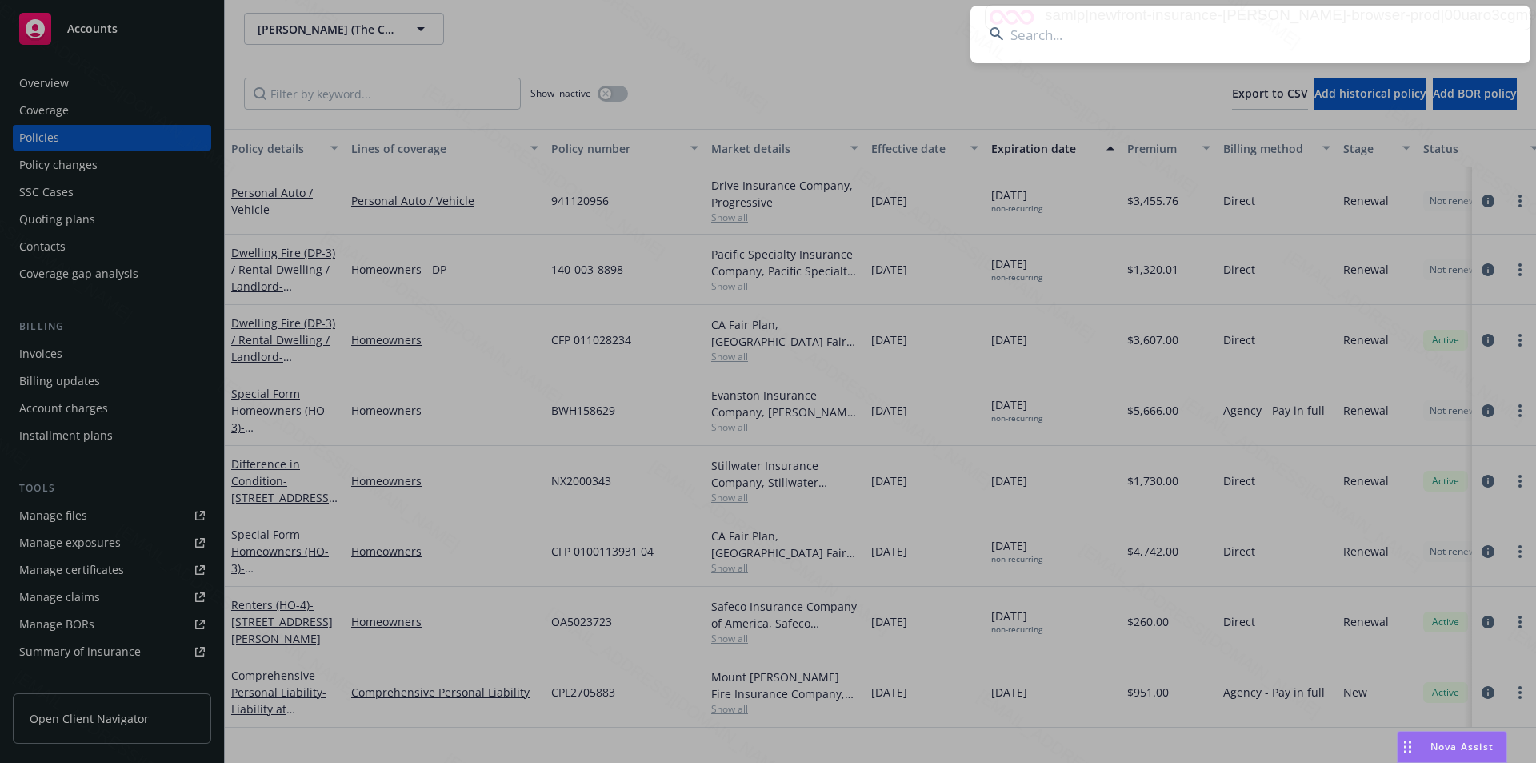
click at [1200, 53] on input at bounding box center [1251, 35] width 560 height 58
type input "[PERSON_NAME]"
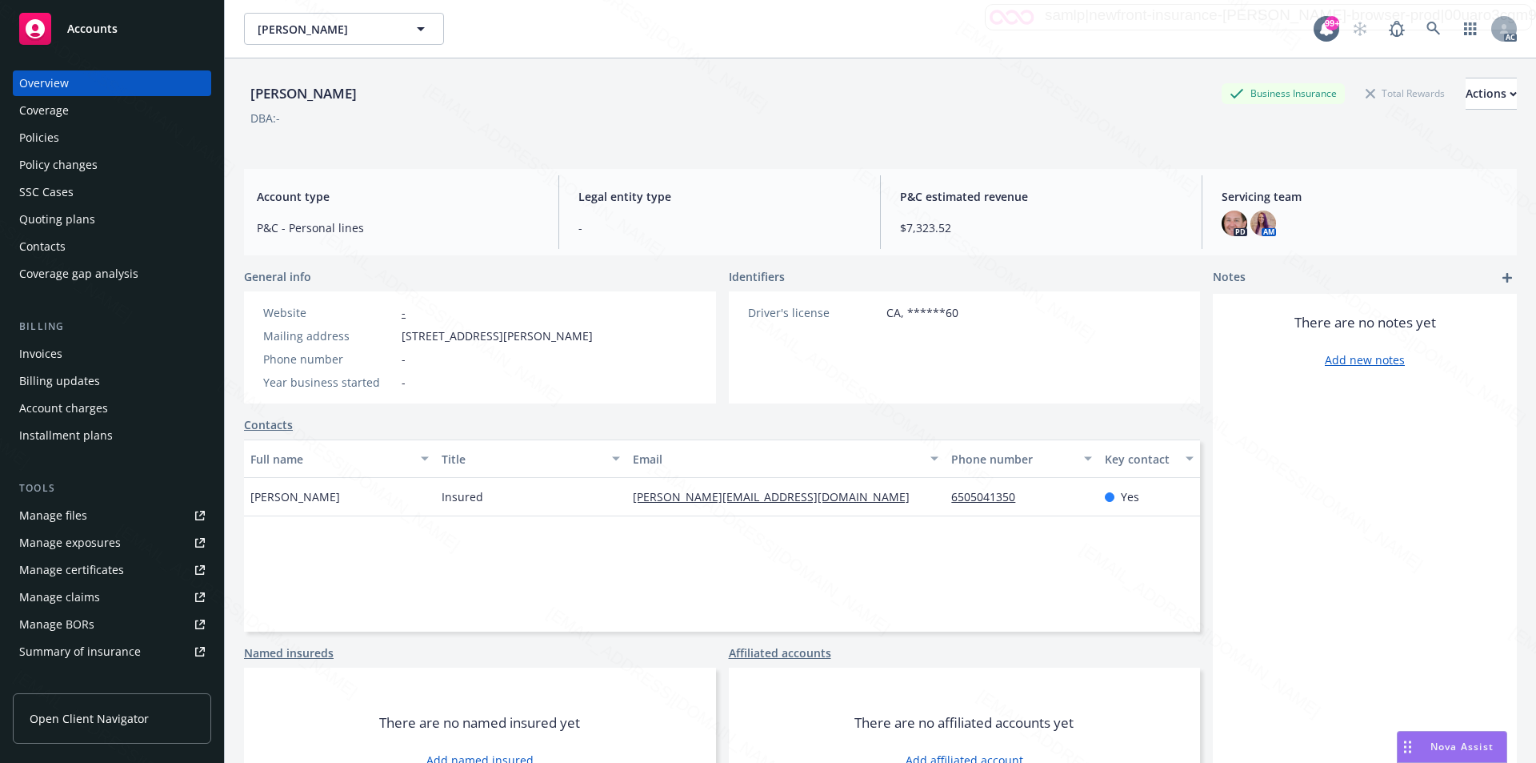
click at [69, 141] on div "Policies" at bounding box center [112, 138] width 186 height 26
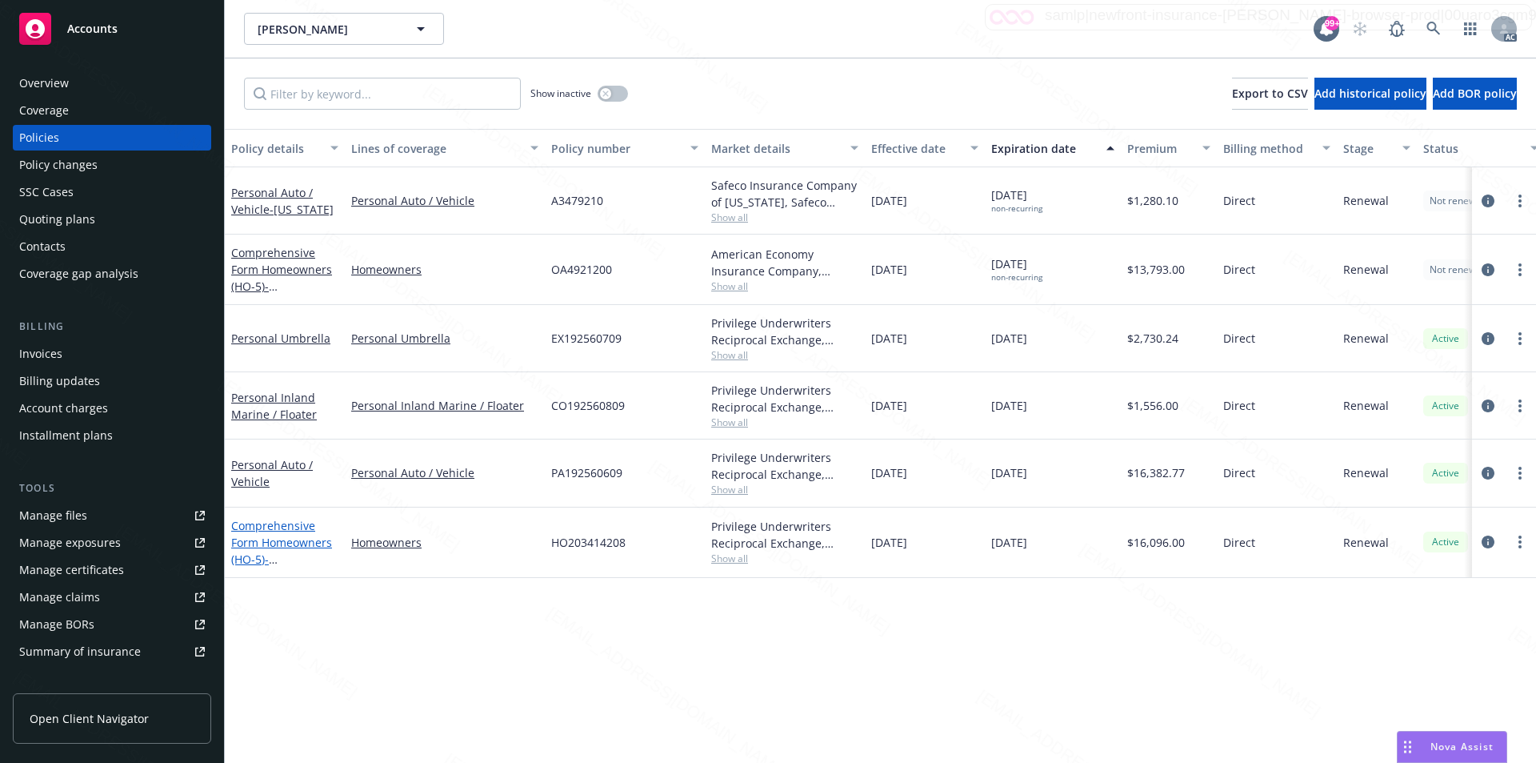
click at [277, 545] on link "Comprehensive Form Homeowners (HO-5) - 920 Seabury Rd, Hillsborough CA 94010" at bounding box center [282, 559] width 102 height 82
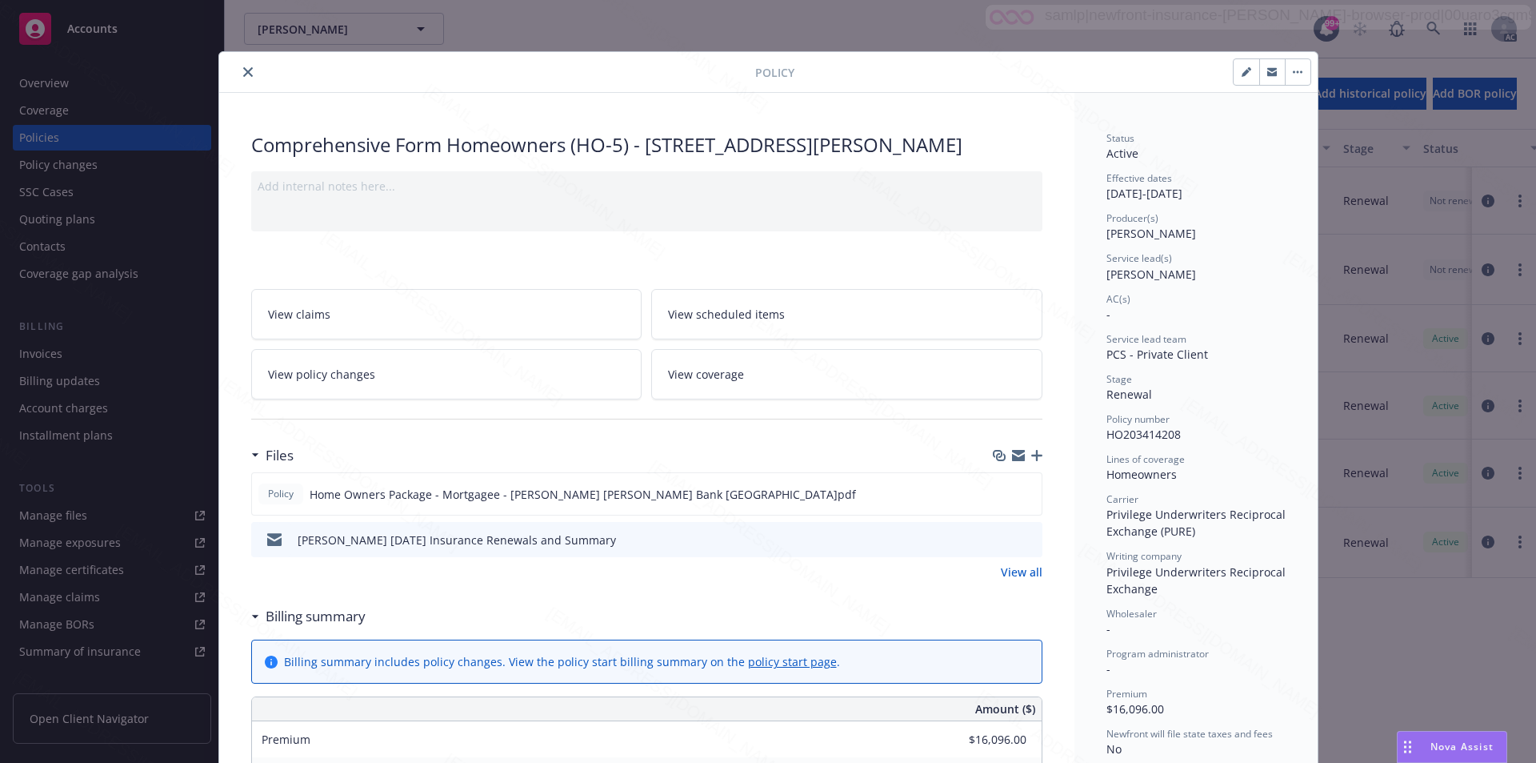
click at [1010, 574] on link "View all" at bounding box center [1022, 571] width 42 height 17
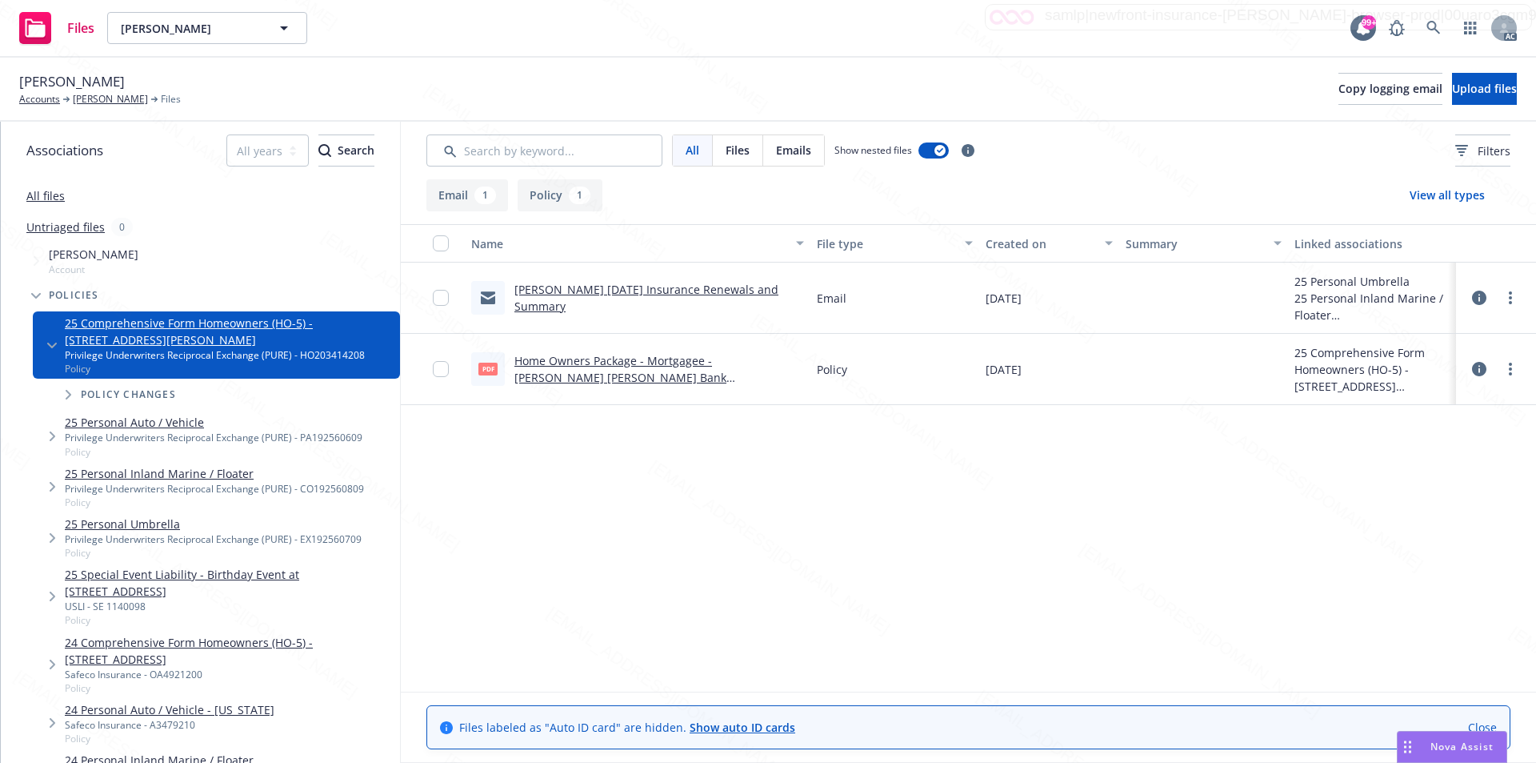
click at [1509, 369] on circle "more" at bounding box center [1510, 368] width 3 height 3
click at [1421, 435] on link "Download" at bounding box center [1439, 434] width 159 height 32
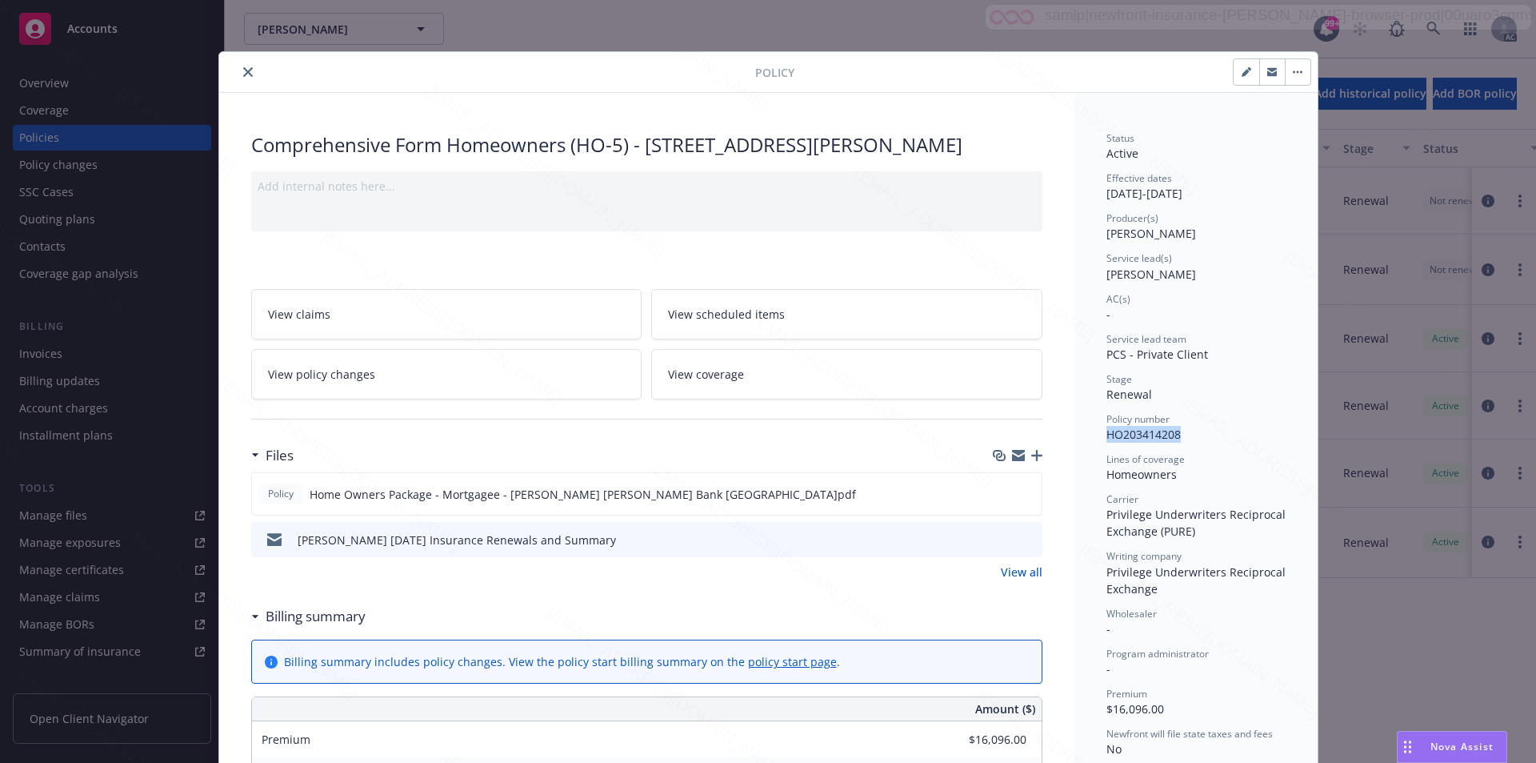
drag, startPoint x: 1184, startPoint y: 439, endPoint x: 1101, endPoint y: 435, distance: 82.5
click at [1107, 435] on div "Policy number HO203414208" at bounding box center [1196, 427] width 179 height 30
copy span "HO203414208"
click at [243, 70] on icon "close" at bounding box center [248, 72] width 10 height 10
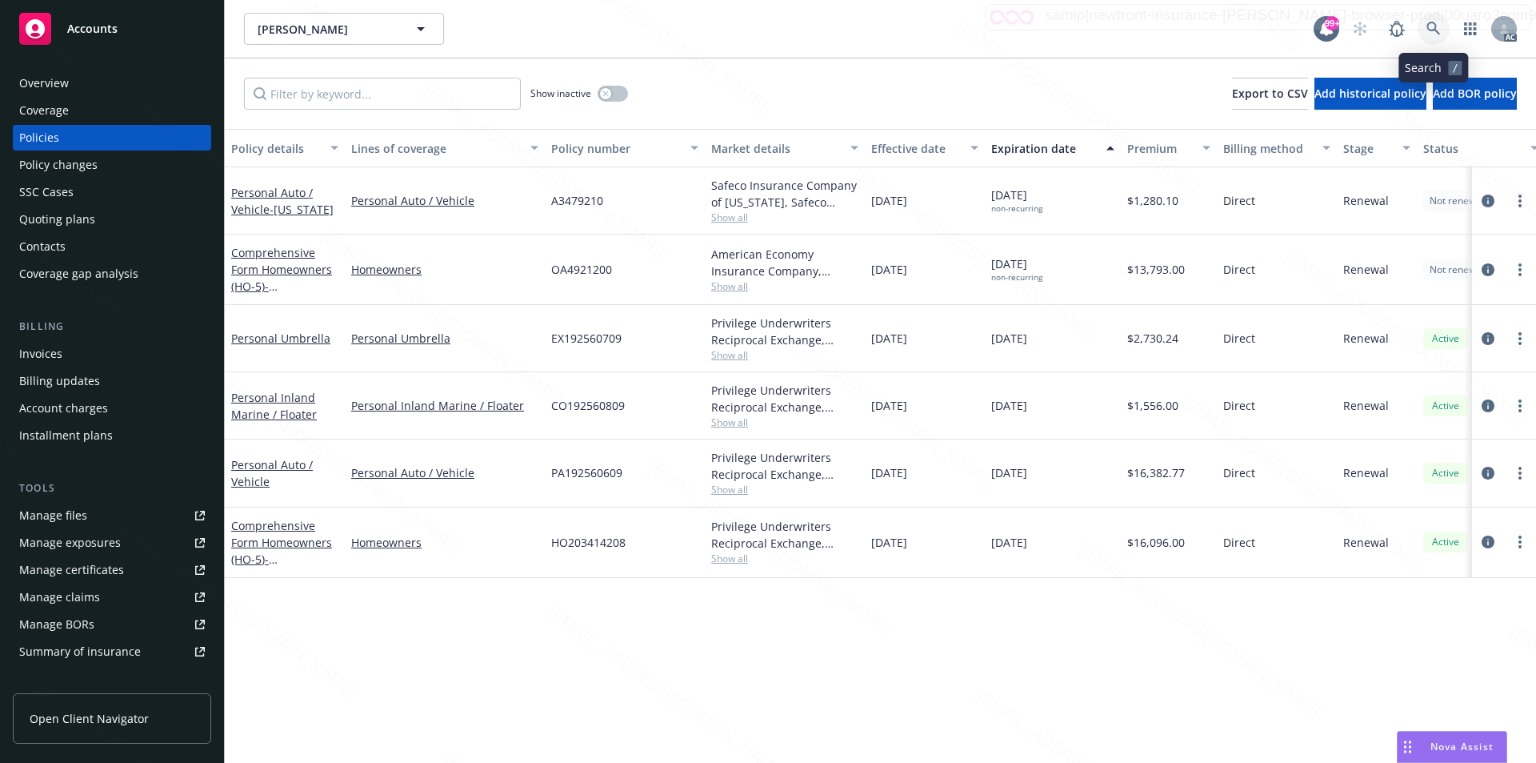
click at [1430, 26] on icon at bounding box center [1434, 29] width 14 height 14
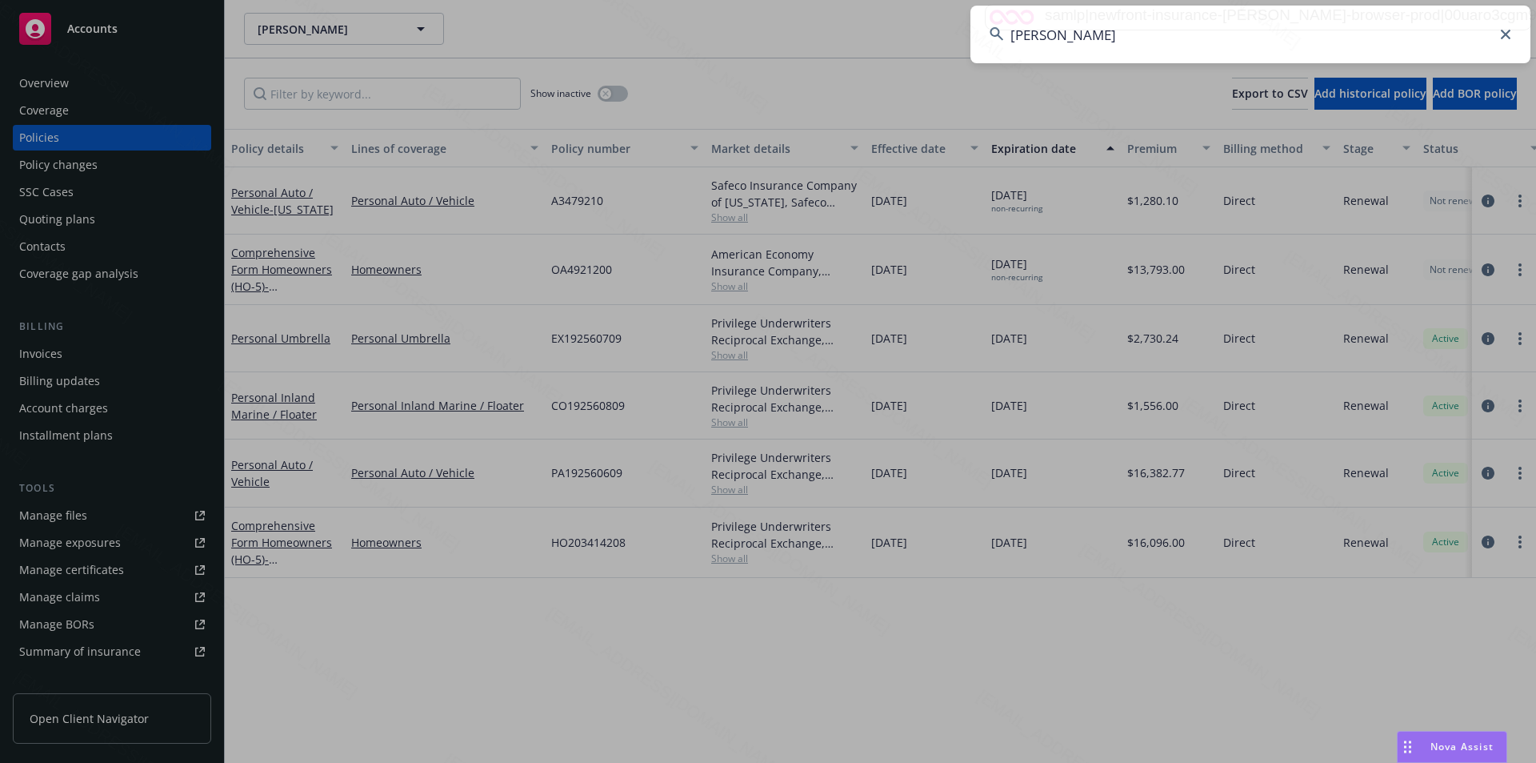
type input "[PERSON_NAME]"
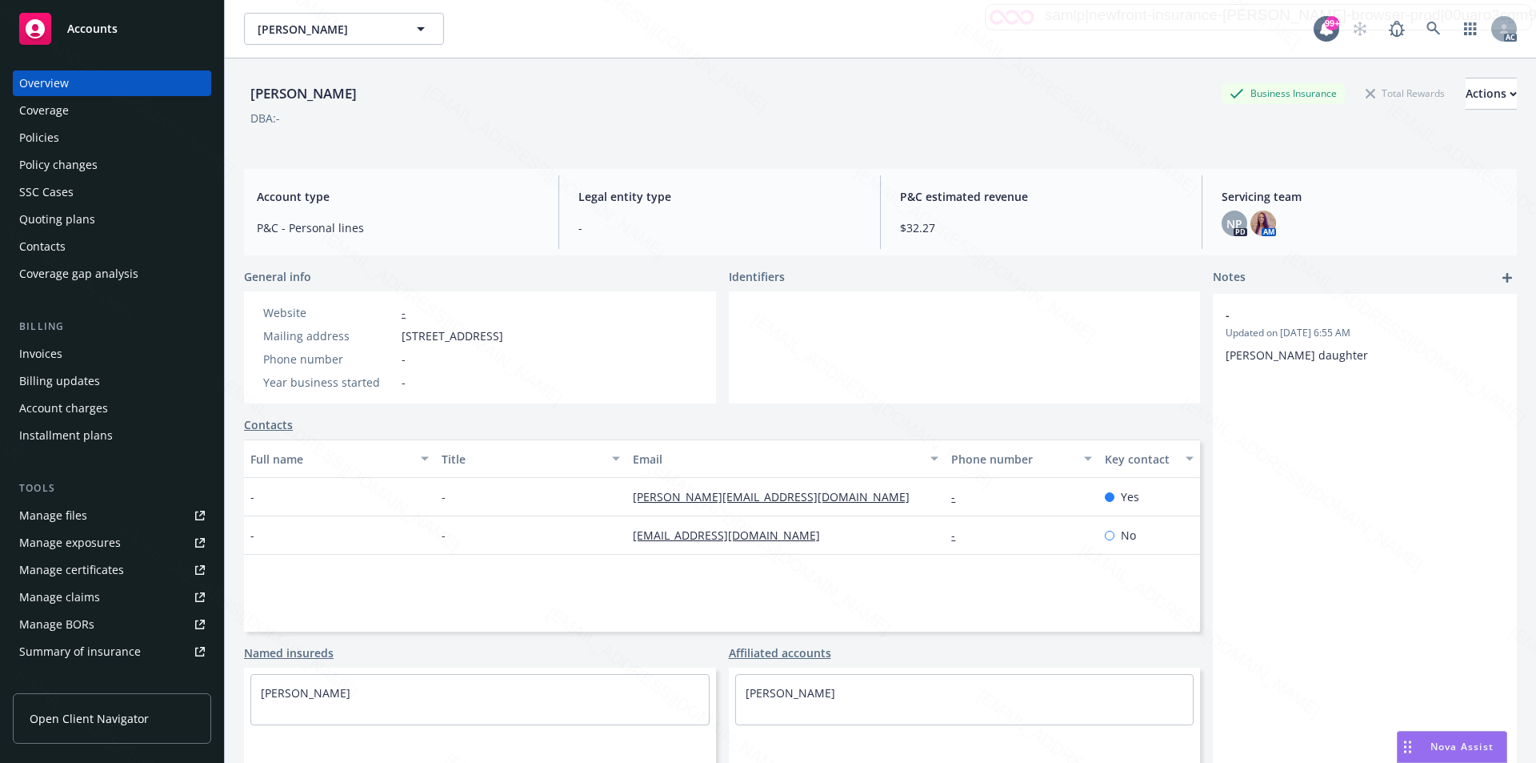
drag, startPoint x: 402, startPoint y: 335, endPoint x: 535, endPoint y: 338, distance: 132.9
click at [503, 338] on span "[STREET_ADDRESS]" at bounding box center [453, 335] width 102 height 17
copy span "[STREET_ADDRESS]"
click at [82, 142] on div "Policies" at bounding box center [112, 138] width 186 height 26
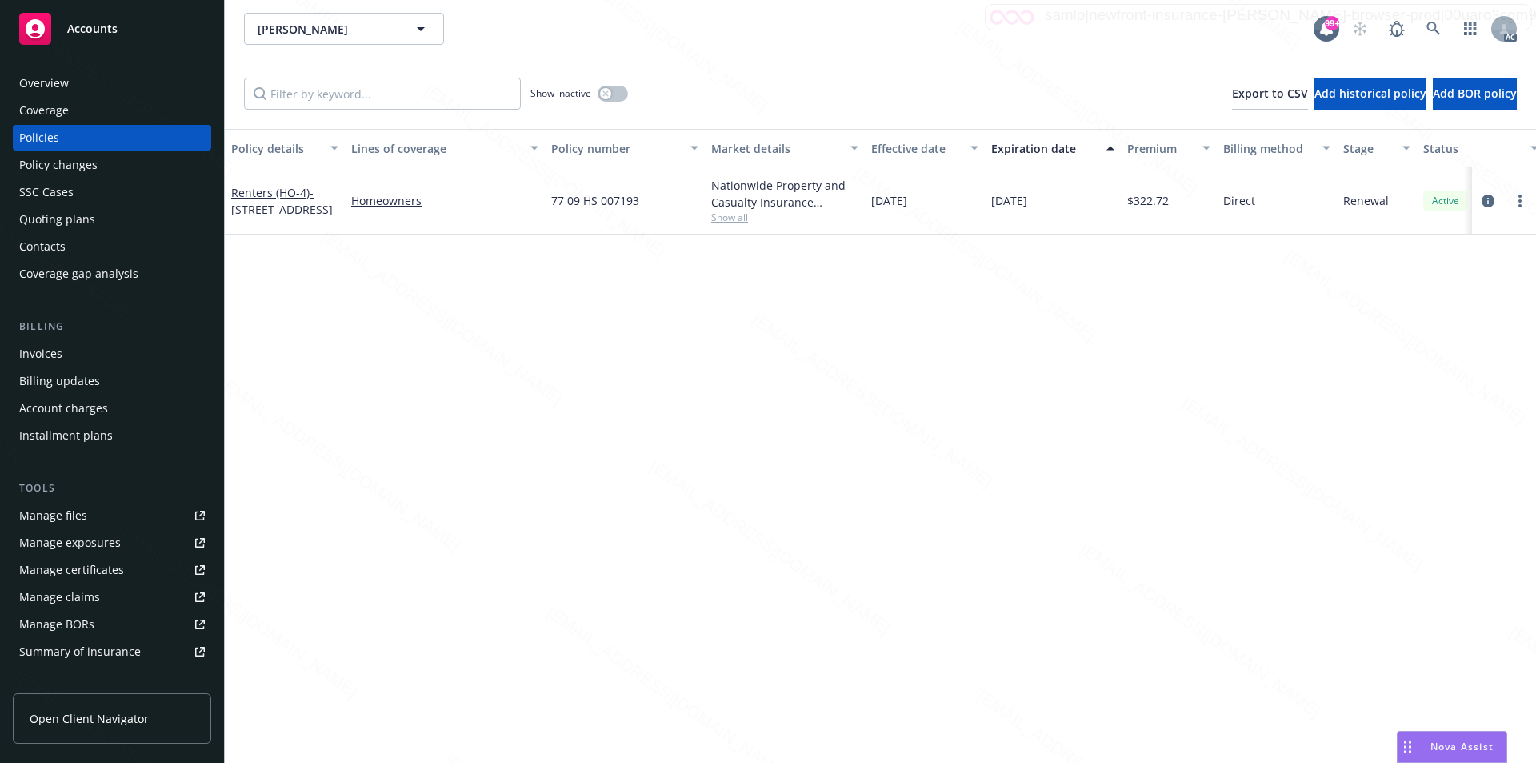
click at [671, 417] on div "Policy details Lines of coverage Policy number Market details Effective date Ex…" at bounding box center [881, 446] width 1312 height 634
click at [271, 198] on span "- [STREET_ADDRESS]" at bounding box center [282, 201] width 102 height 32
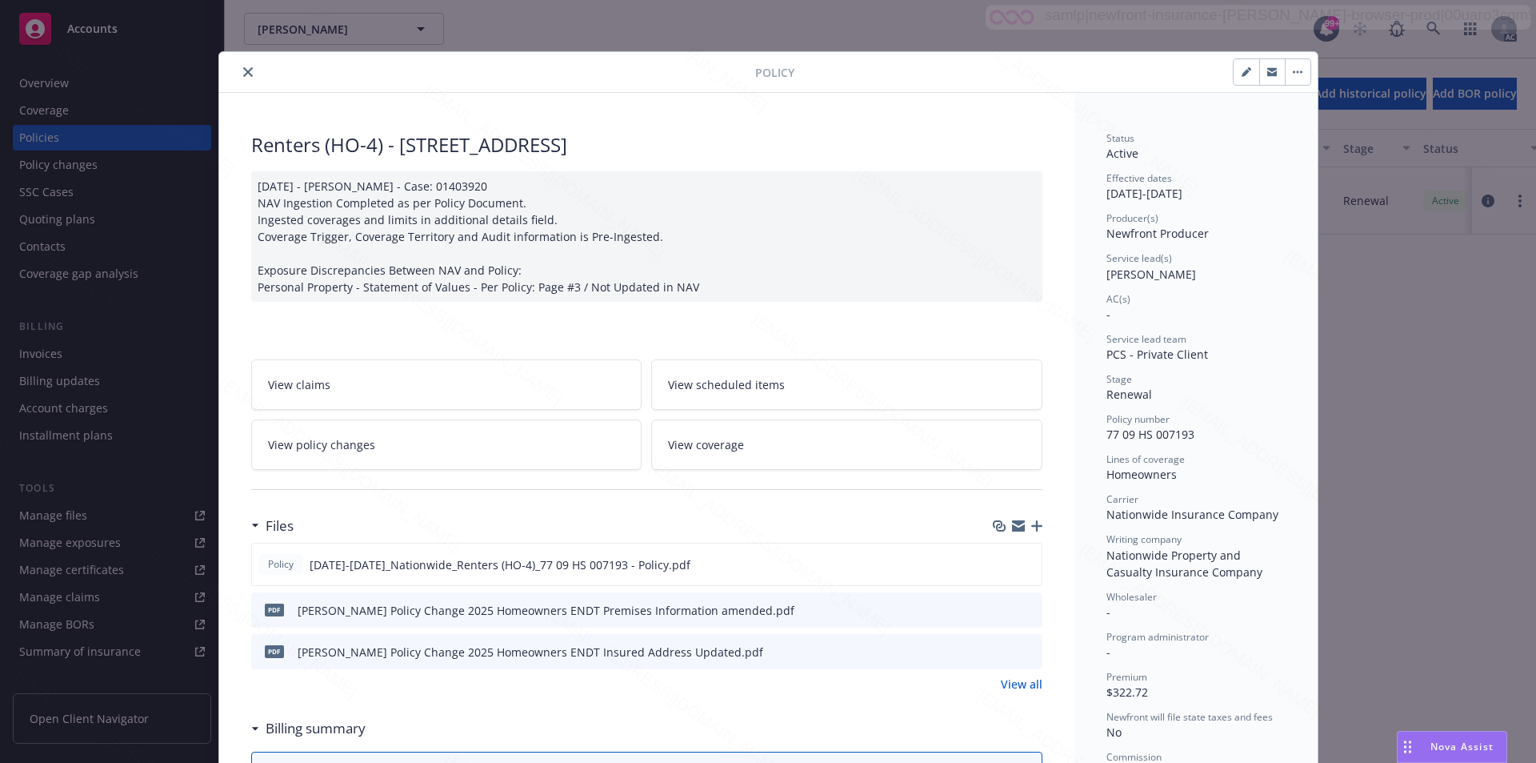
click at [1014, 682] on link "View all" at bounding box center [1022, 683] width 42 height 17
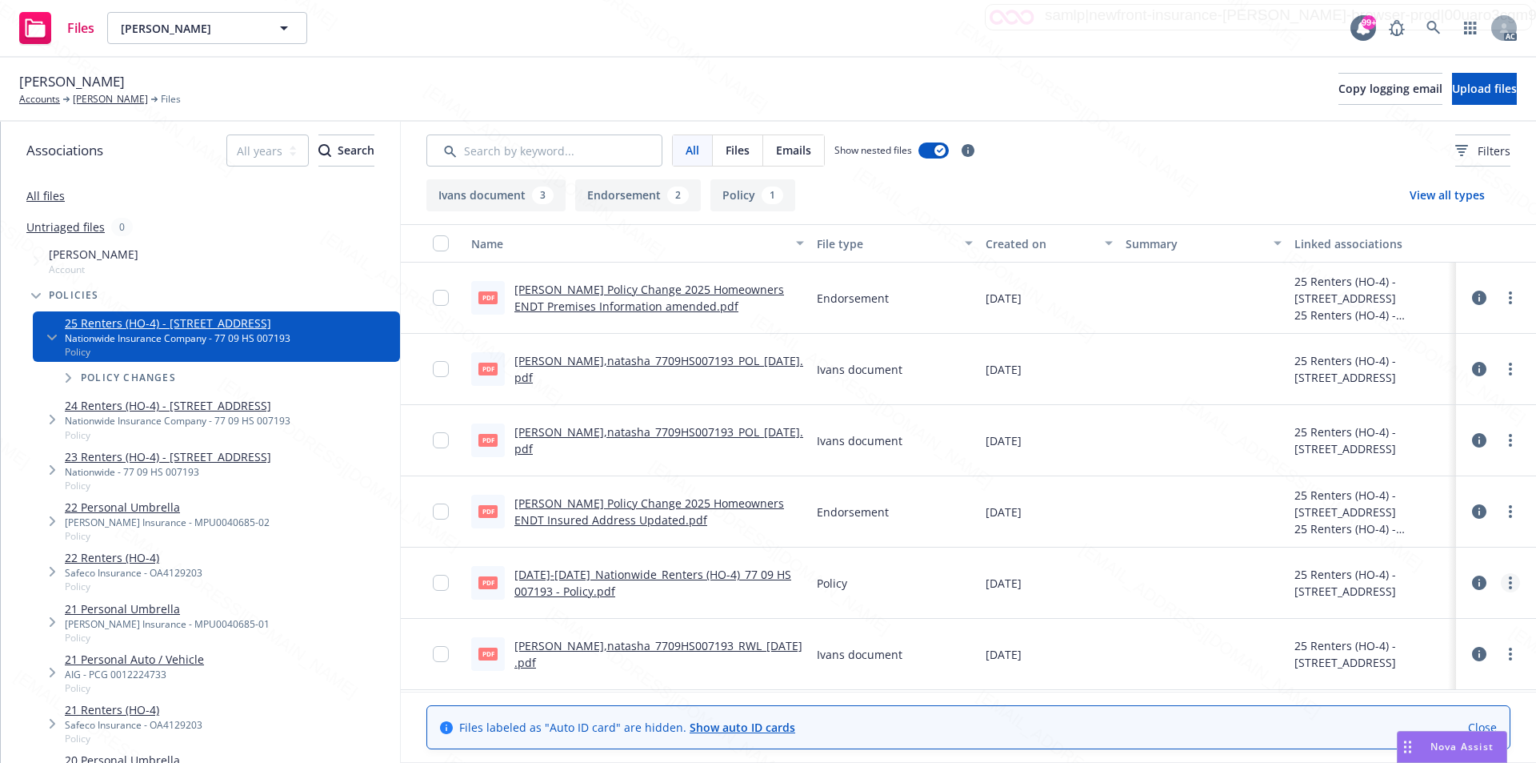
click at [1510, 580] on icon "more" at bounding box center [1510, 582] width 3 height 13
click at [1420, 644] on link "Download" at bounding box center [1439, 647] width 159 height 32
click at [1503, 26] on icon at bounding box center [1504, 26] width 5 height 6
click at [1411, 68] on link "Log out" at bounding box center [1437, 71] width 160 height 32
